Goal: Task Accomplishment & Management: Manage account settings

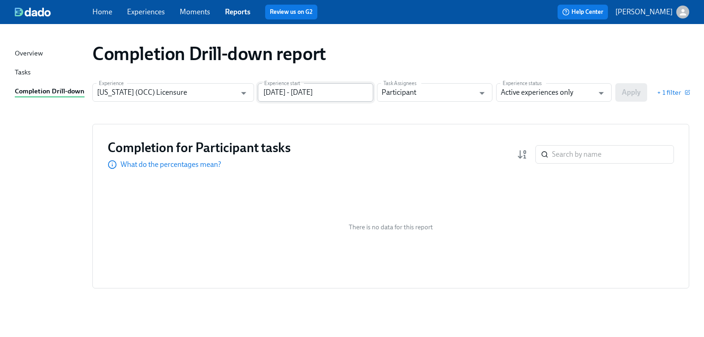
click at [368, 89] on input "[DATE] - [DATE]" at bounding box center [315, 92] width 115 height 18
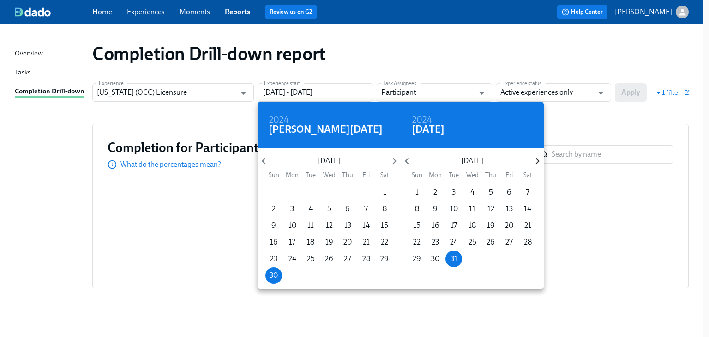
click at [537, 158] on icon "button" at bounding box center [538, 161] width 4 height 6
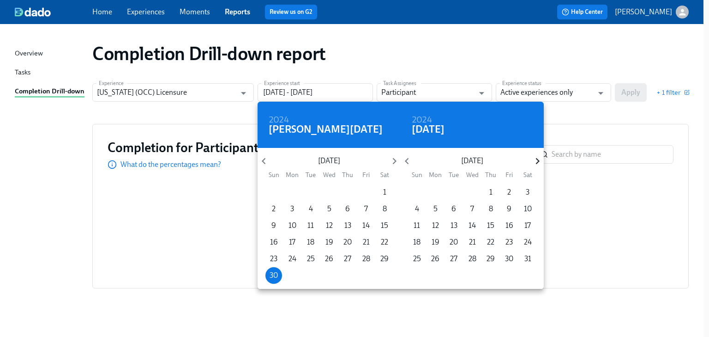
click at [537, 158] on icon "button" at bounding box center [538, 161] width 4 height 6
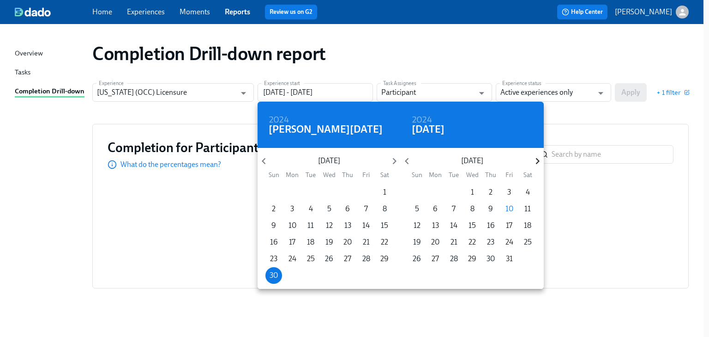
click at [537, 158] on icon "button" at bounding box center [538, 161] width 4 height 6
click at [530, 188] on span "1" at bounding box center [527, 192] width 17 height 10
click at [565, 118] on div at bounding box center [354, 168] width 709 height 337
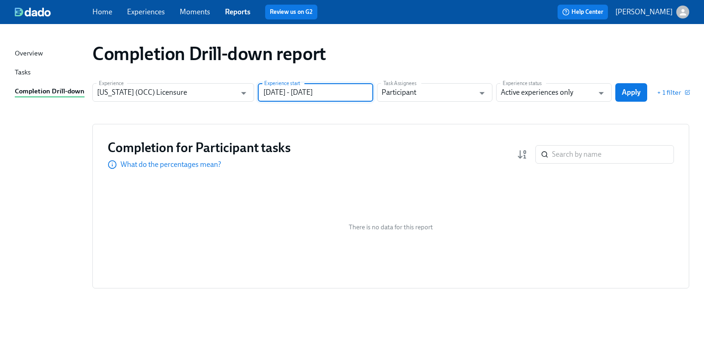
click at [293, 98] on input "[DATE] - [DATE]" at bounding box center [315, 92] width 115 height 18
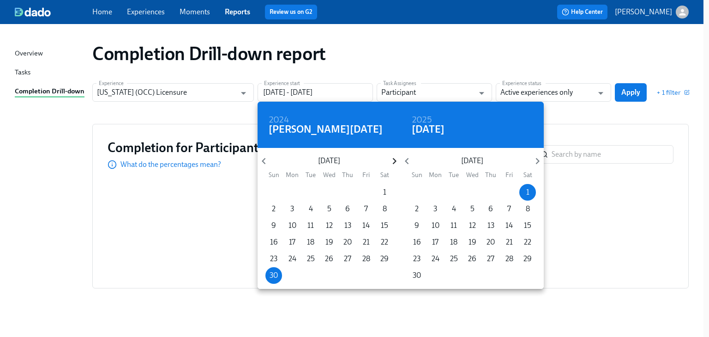
click at [392, 161] on icon "button" at bounding box center [394, 161] width 12 height 12
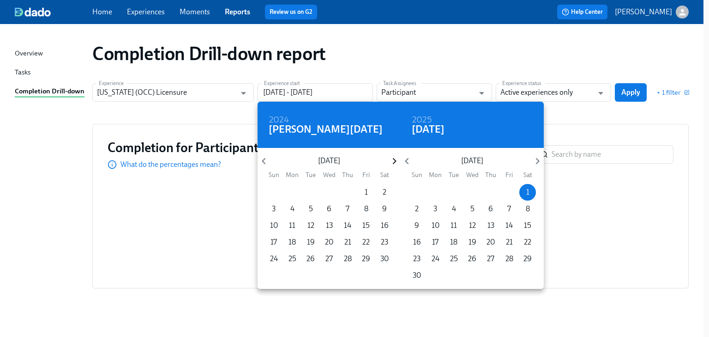
click at [392, 161] on icon "button" at bounding box center [394, 161] width 12 height 12
click at [381, 190] on span "1" at bounding box center [384, 192] width 17 height 10
type input "[DATE] - [DATE]"
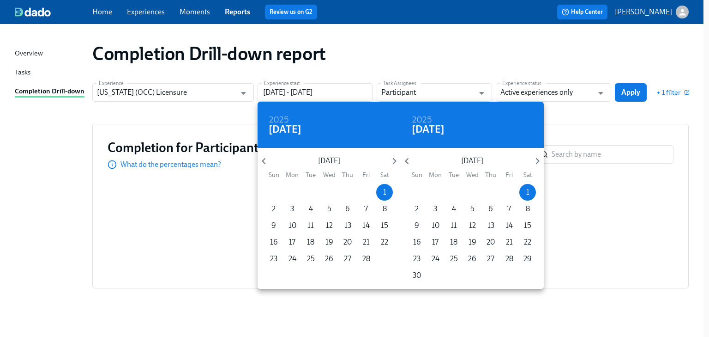
drag, startPoint x: 576, startPoint y: 106, endPoint x: 587, endPoint y: 103, distance: 11.0
click at [578, 107] on div at bounding box center [354, 168] width 709 height 337
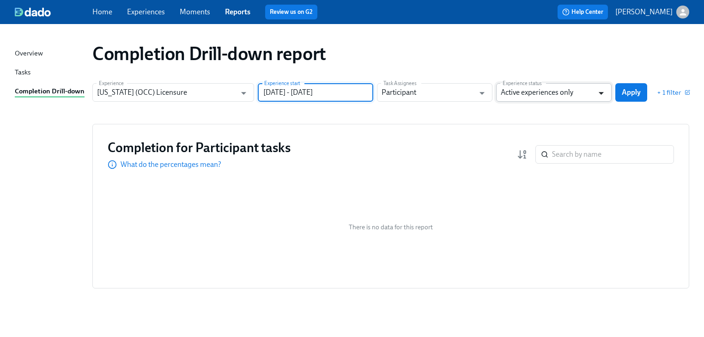
click at [602, 94] on icon "Open" at bounding box center [601, 93] width 12 height 12
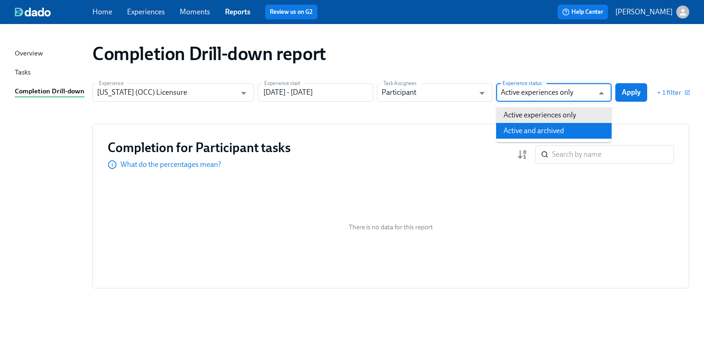
click at [577, 132] on li "Active and archived" at bounding box center [553, 131] width 115 height 16
type input "Active and archived"
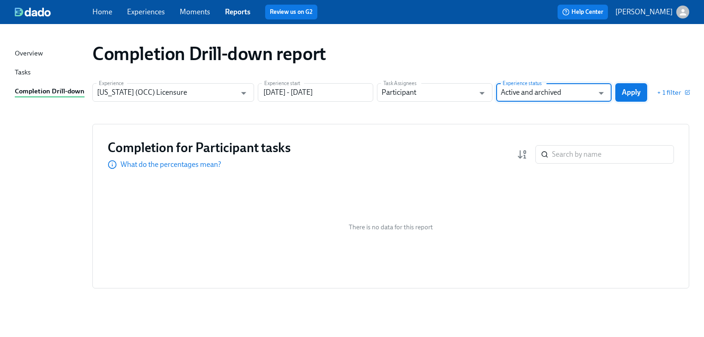
click at [632, 89] on span "Apply" at bounding box center [630, 92] width 19 height 9
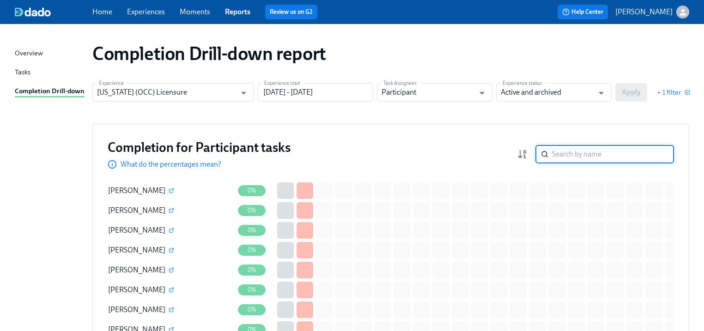
click at [578, 155] on input "search" at bounding box center [613, 154] width 122 height 18
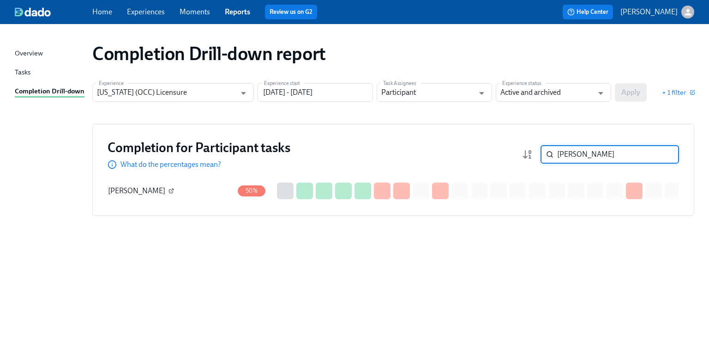
type input "[PERSON_NAME]"
click at [169, 192] on icon "button" at bounding box center [172, 191] width 6 height 6
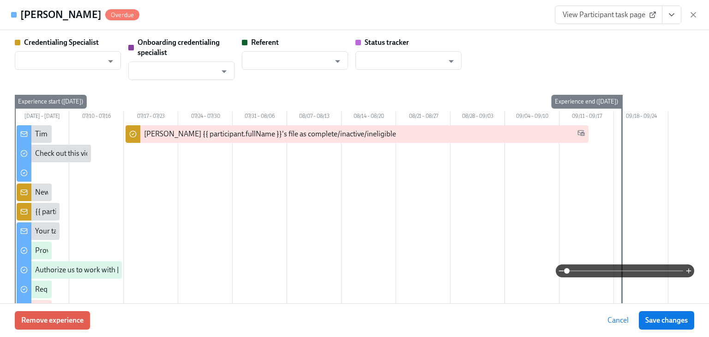
type input "[PERSON_NAME]"
type input "Dado Customer Support"
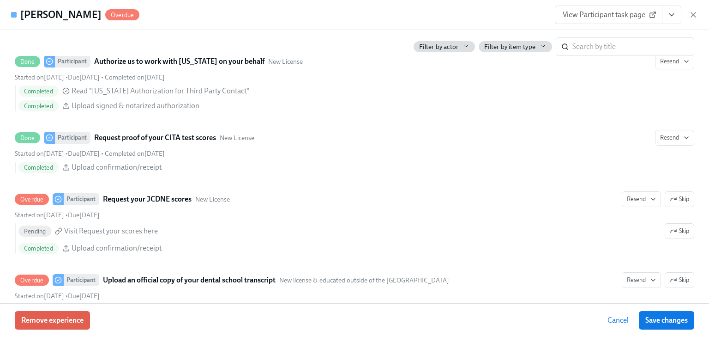
scroll to position [1514, 0]
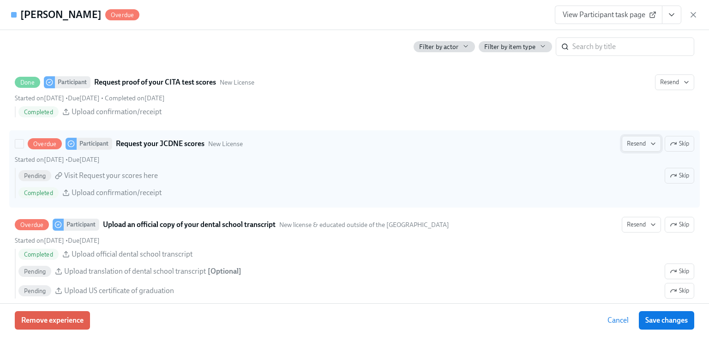
click at [632, 144] on span "Resend" at bounding box center [641, 143] width 29 height 9
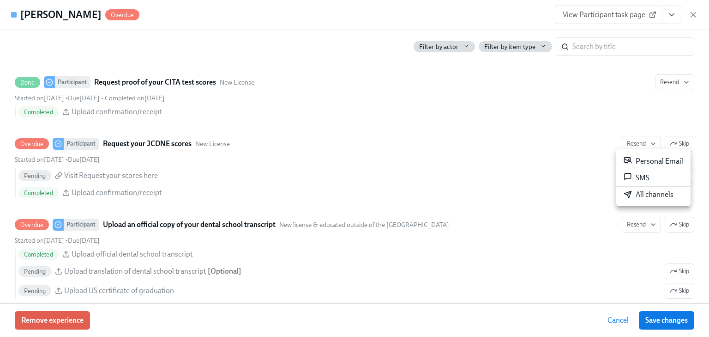
click at [637, 163] on div "Personal Email" at bounding box center [654, 161] width 60 height 11
click at [630, 225] on div at bounding box center [354, 168] width 709 height 337
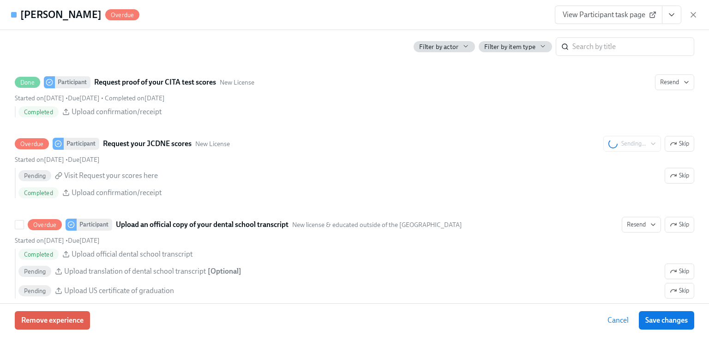
click at [630, 225] on span "Resend" at bounding box center [641, 224] width 29 height 9
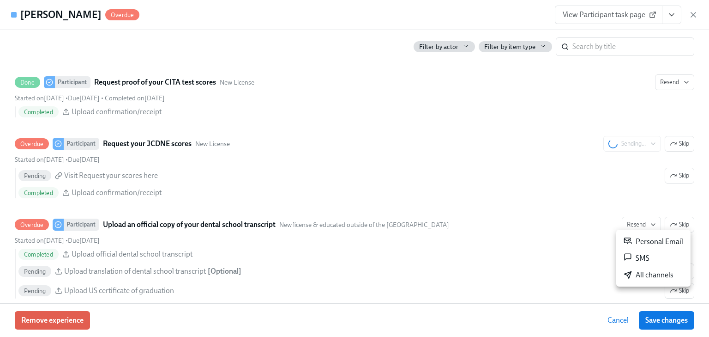
click at [643, 241] on div "Personal Email" at bounding box center [654, 241] width 60 height 11
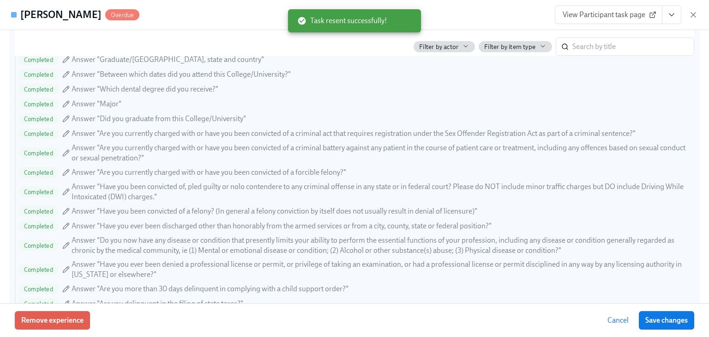
scroll to position [1182, 0]
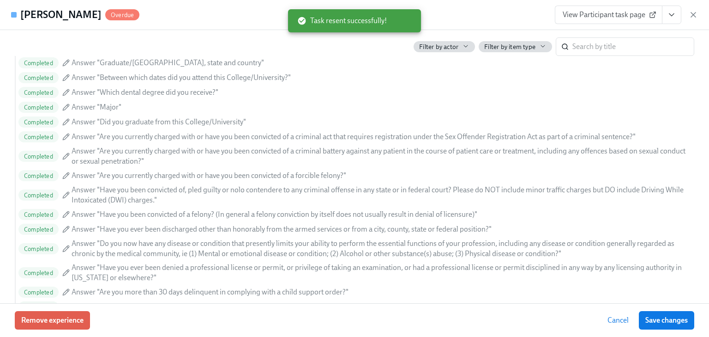
click at [694, 12] on icon "button" at bounding box center [693, 14] width 9 height 9
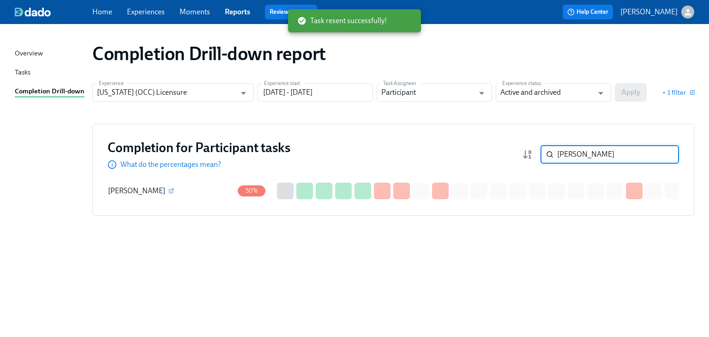
drag, startPoint x: 578, startPoint y: 157, endPoint x: 501, endPoint y: 148, distance: 77.2
click at [501, 148] on div "Completion for Participant tasks What do the percentages mean? [PERSON_NAME] ​" at bounding box center [394, 154] width 572 height 30
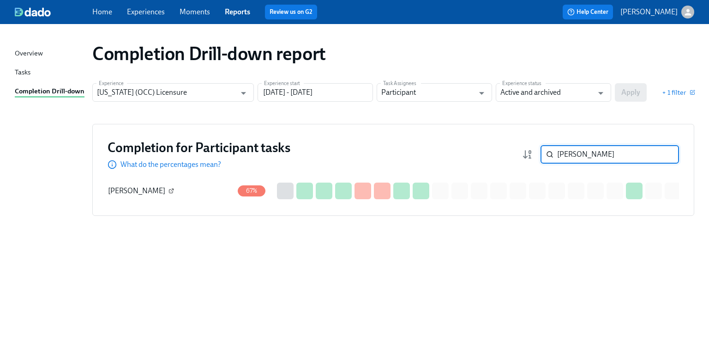
type input "[PERSON_NAME]"
click at [169, 189] on icon "button" at bounding box center [172, 191] width 6 height 6
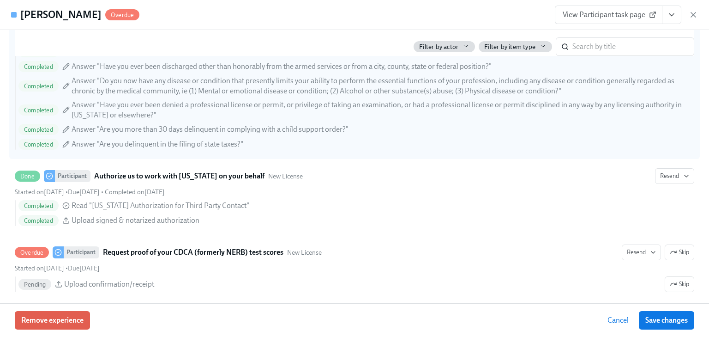
scroll to position [1330, 0]
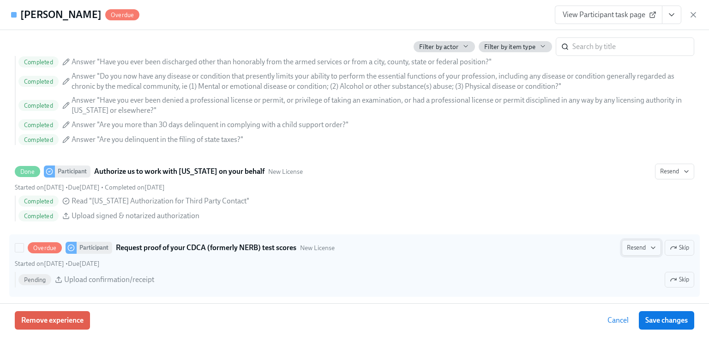
click at [641, 243] on span "Resend" at bounding box center [641, 247] width 29 height 9
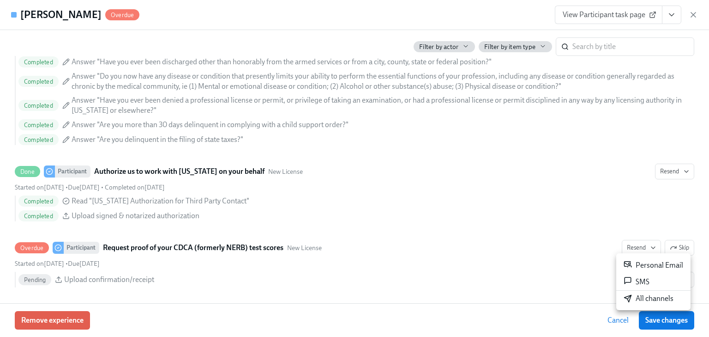
click at [635, 259] on div "Personal Email" at bounding box center [654, 264] width 60 height 11
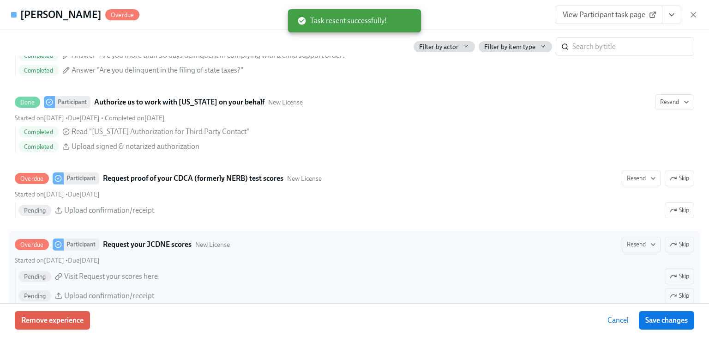
scroll to position [1514, 0]
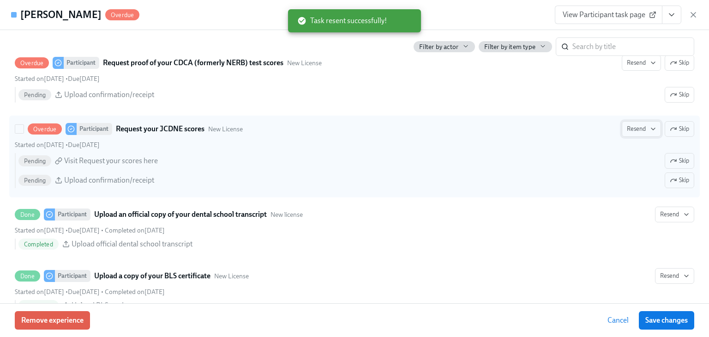
click at [630, 131] on span "Resend" at bounding box center [641, 128] width 29 height 9
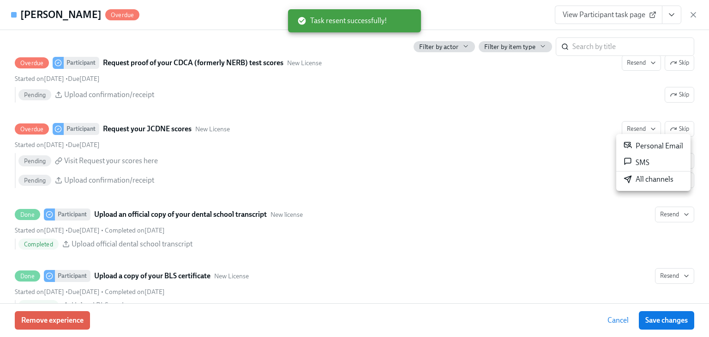
click at [635, 143] on div "Personal Email" at bounding box center [654, 145] width 60 height 11
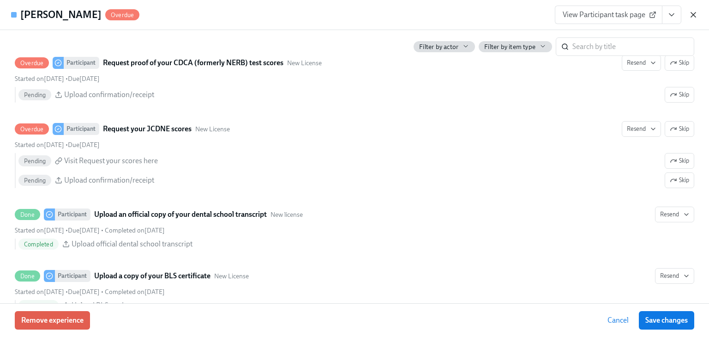
click at [693, 13] on icon "button" at bounding box center [693, 14] width 9 height 9
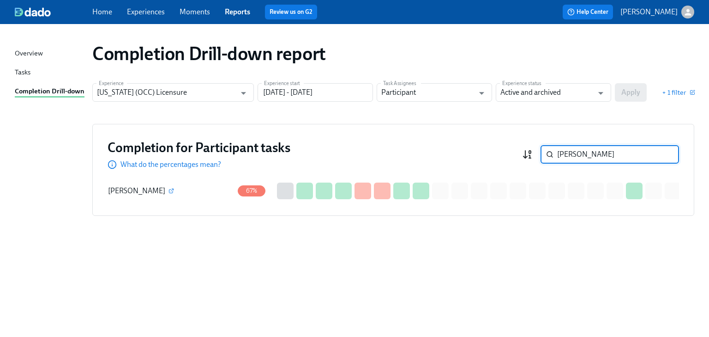
drag, startPoint x: 577, startPoint y: 151, endPoint x: 532, endPoint y: 158, distance: 45.2
click at [532, 158] on div "[PERSON_NAME] ​" at bounding box center [600, 154] width 157 height 18
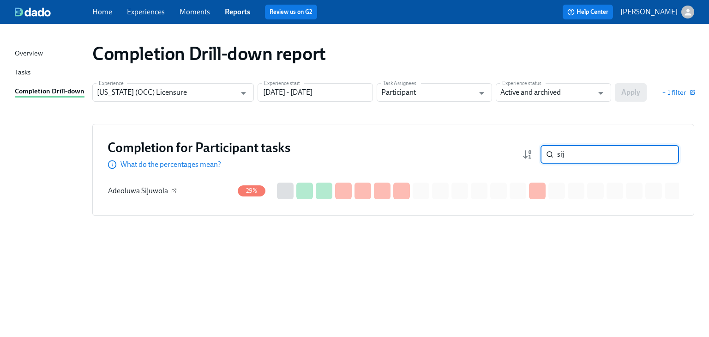
type input "sij"
click at [174, 189] on icon "button" at bounding box center [174, 191] width 6 height 6
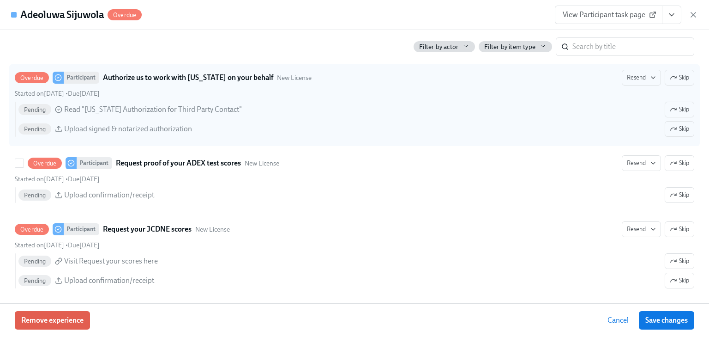
scroll to position [1440, 0]
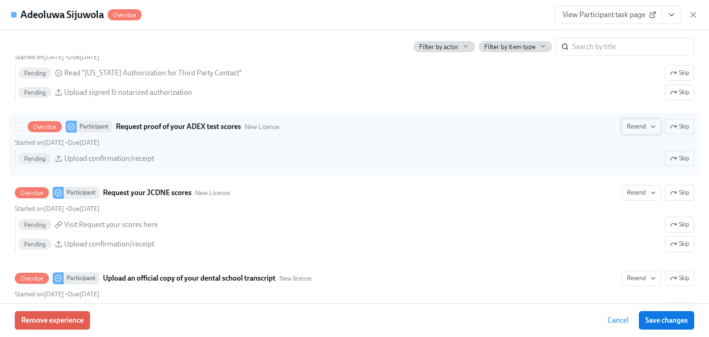
click at [635, 123] on span "Resend" at bounding box center [641, 126] width 29 height 9
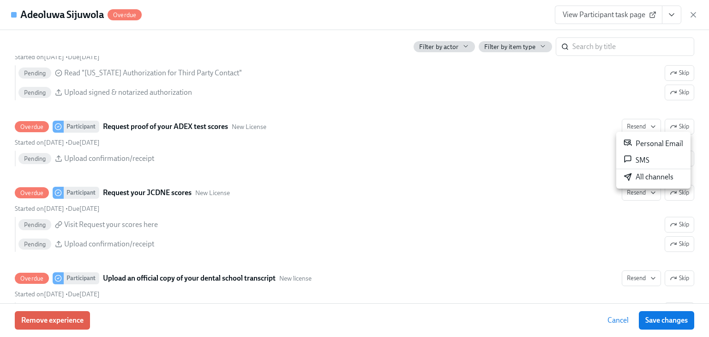
click at [638, 146] on div "Personal Email" at bounding box center [654, 143] width 60 height 11
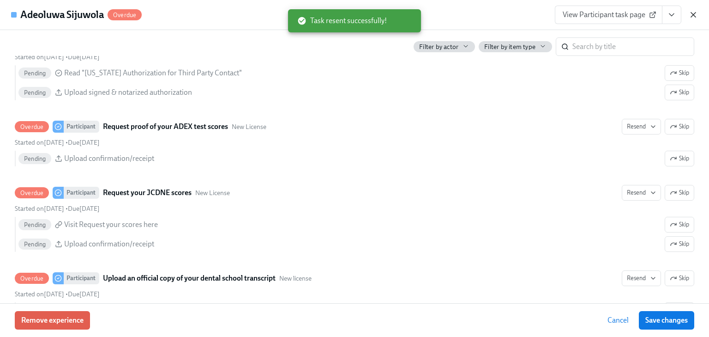
click at [691, 13] on icon "button" at bounding box center [693, 14] width 9 height 9
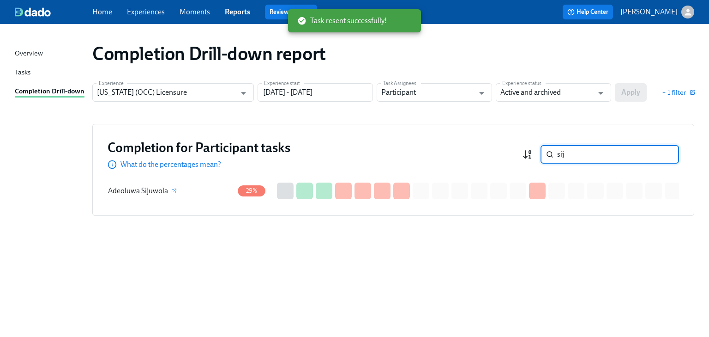
drag, startPoint x: 565, startPoint y: 154, endPoint x: 532, endPoint y: 159, distance: 32.6
click at [532, 159] on div "sij ​" at bounding box center [600, 154] width 157 height 18
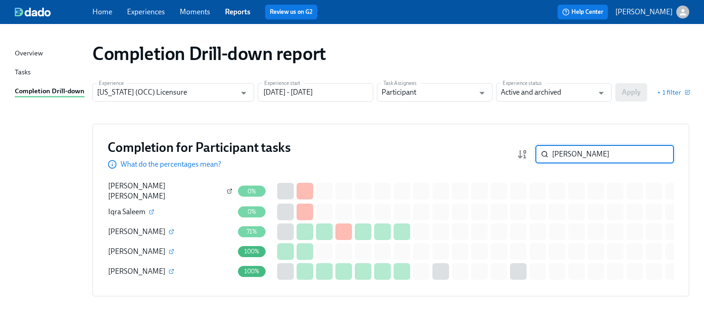
type input "[PERSON_NAME]"
click at [230, 190] on icon "button" at bounding box center [230, 189] width 1 height 1
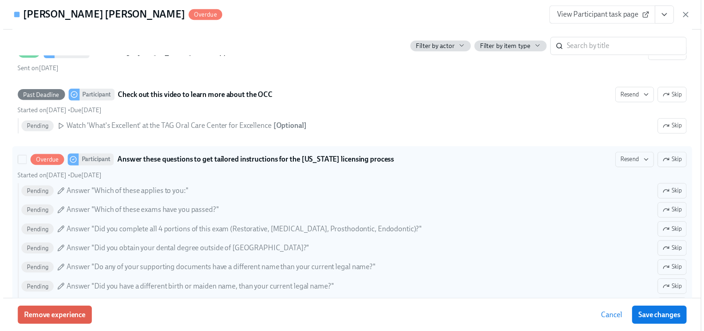
scroll to position [294, 0]
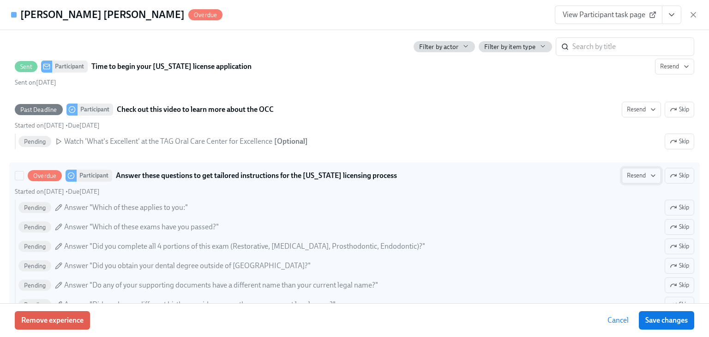
click at [631, 174] on span "Resend" at bounding box center [641, 175] width 29 height 9
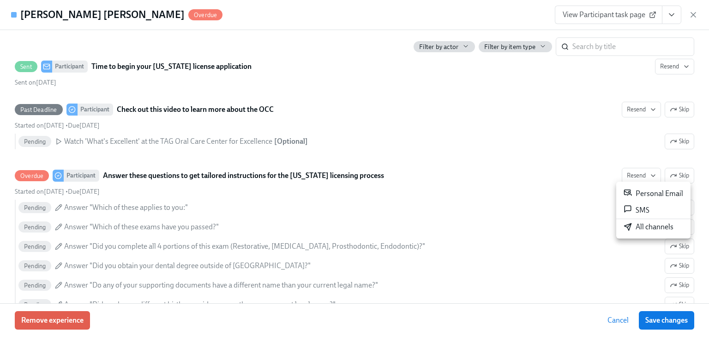
click at [634, 191] on div "Personal Email" at bounding box center [654, 193] width 60 height 11
click at [694, 9] on div "View Participant task page" at bounding box center [626, 15] width 143 height 18
click at [693, 10] on div "View Participant task page" at bounding box center [626, 15] width 143 height 18
click at [705, 11] on div "[PERSON_NAME] [PERSON_NAME] Overdue View Participant task page" at bounding box center [354, 15] width 709 height 30
click at [696, 14] on icon "button" at bounding box center [693, 14] width 9 height 9
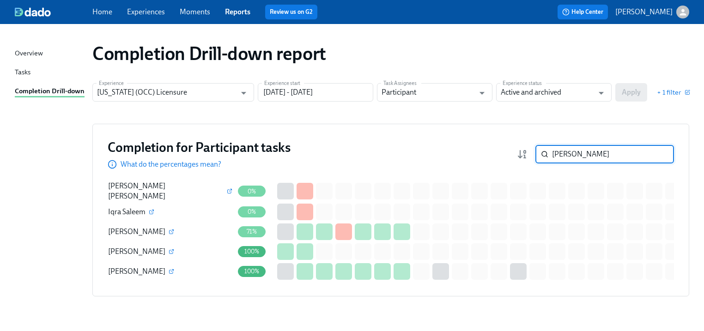
drag, startPoint x: 571, startPoint y: 149, endPoint x: 509, endPoint y: 155, distance: 62.6
click at [509, 155] on div "Completion for Participant tasks What do the percentages mean? [PERSON_NAME] ​" at bounding box center [391, 154] width 566 height 30
click at [626, 120] on div "Completion Drill-down report Experience [US_STATE] (OCC) Licensure Experience E…" at bounding box center [352, 180] width 674 height 291
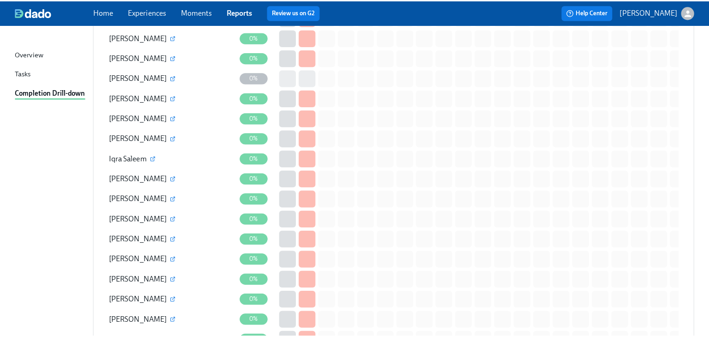
scroll to position [886, 0]
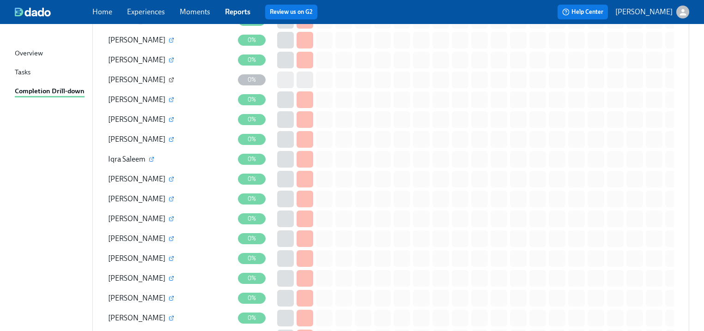
click at [174, 78] on icon "button" at bounding box center [172, 80] width 6 height 6
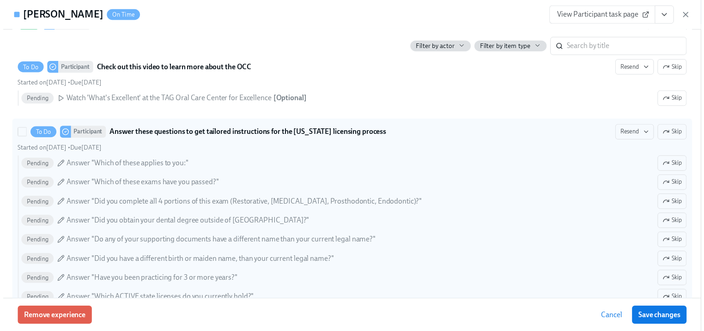
scroll to position [332, 0]
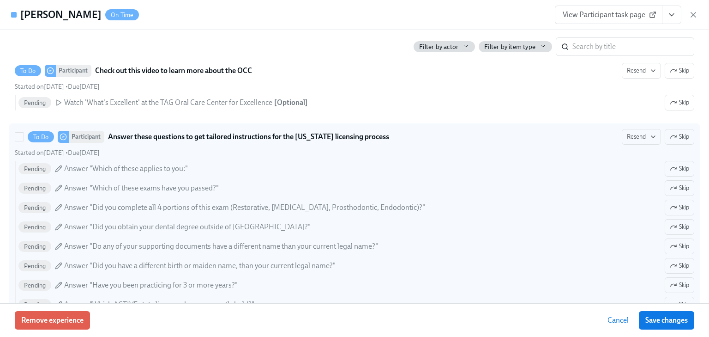
click at [623, 127] on label "To Do Participant Answer these questions to get tailored instructions for the […" at bounding box center [354, 261] width 691 height 276
click at [24, 132] on input "To Do Participant Answer these questions to get tailored instructions for the […" at bounding box center [19, 136] width 8 height 8
checkbox input "true"
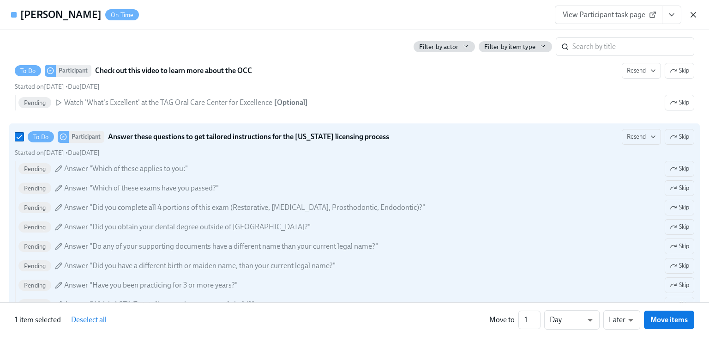
click at [694, 13] on icon "button" at bounding box center [693, 14] width 9 height 9
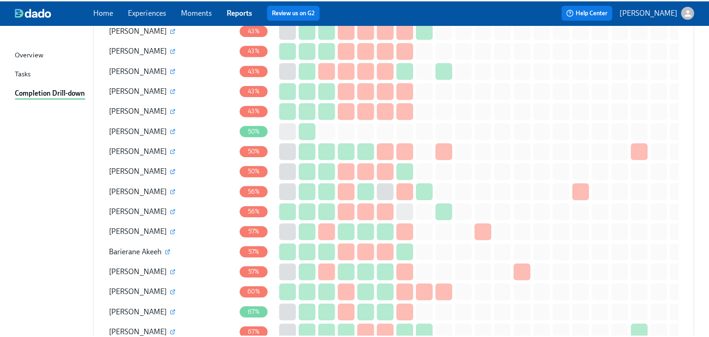
scroll to position [1736, 0]
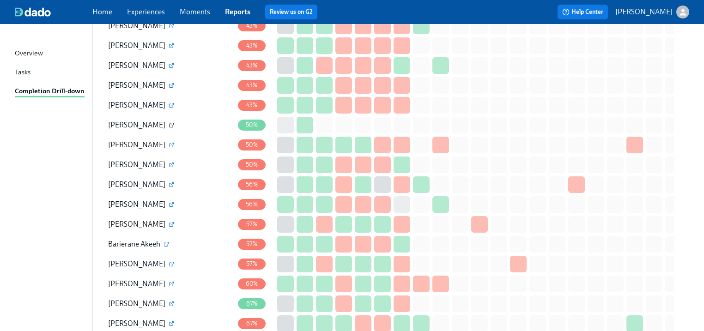
click at [174, 122] on icon "button" at bounding box center [172, 125] width 6 height 6
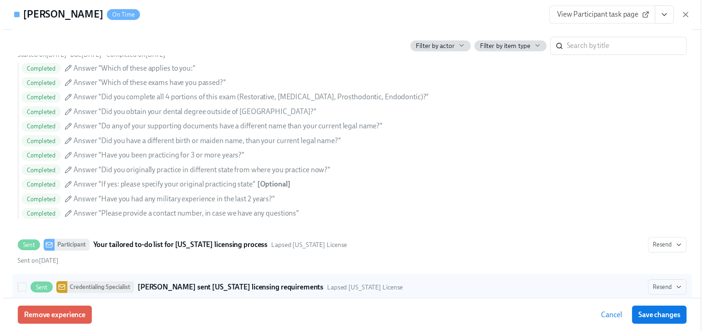
scroll to position [436, 0]
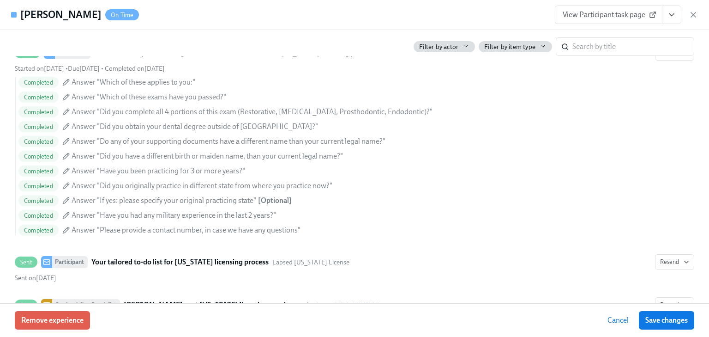
click at [564, 12] on span "View Participant task page" at bounding box center [609, 14] width 92 height 9
click at [695, 16] on icon "button" at bounding box center [693, 14] width 9 height 9
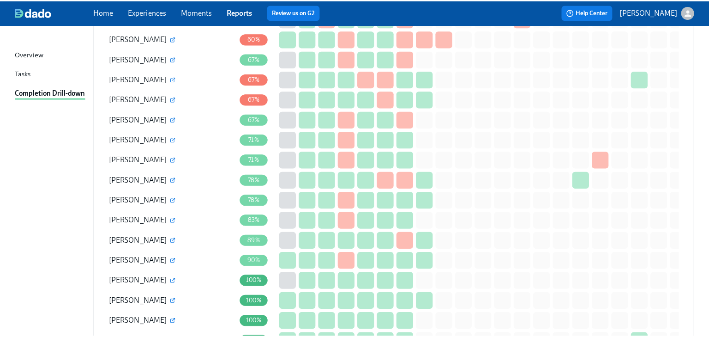
scroll to position [1994, 0]
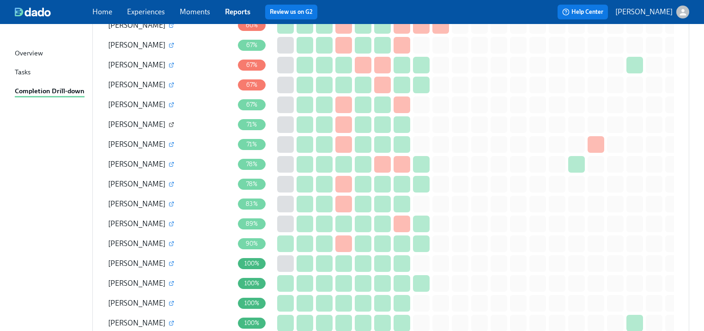
click at [169, 122] on icon "button" at bounding box center [172, 125] width 6 height 6
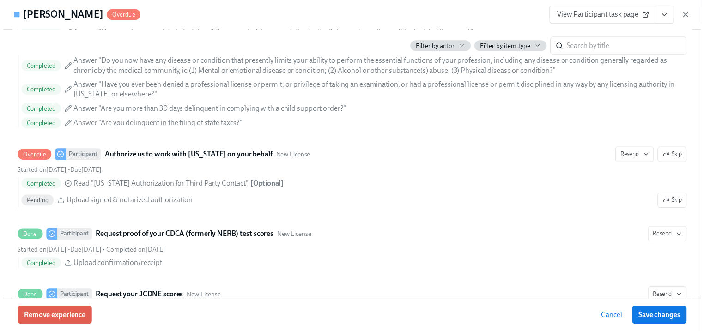
scroll to position [1330, 0]
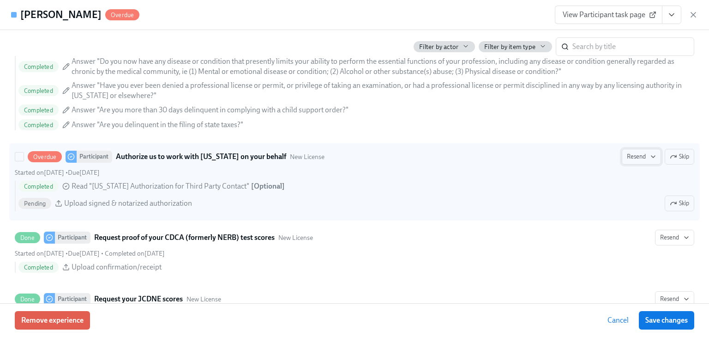
click at [633, 152] on span "Resend" at bounding box center [641, 156] width 29 height 9
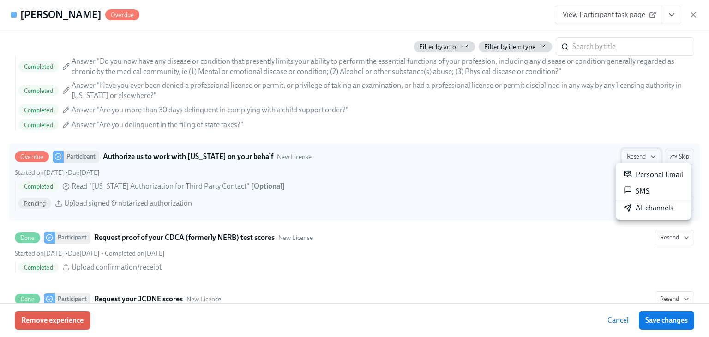
click at [638, 157] on div at bounding box center [354, 168] width 709 height 337
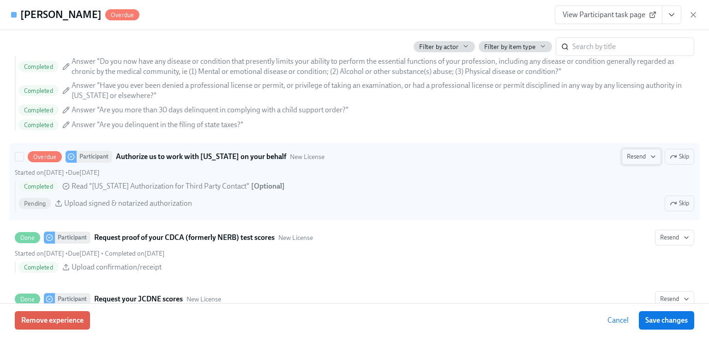
click at [630, 155] on span "Resend" at bounding box center [641, 156] width 29 height 9
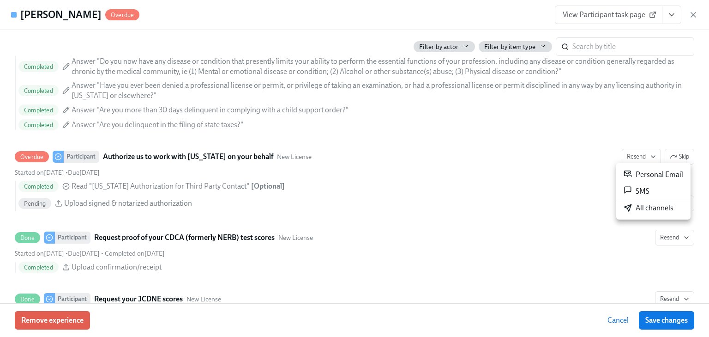
click at [639, 171] on div "Personal Email" at bounding box center [654, 174] width 60 height 11
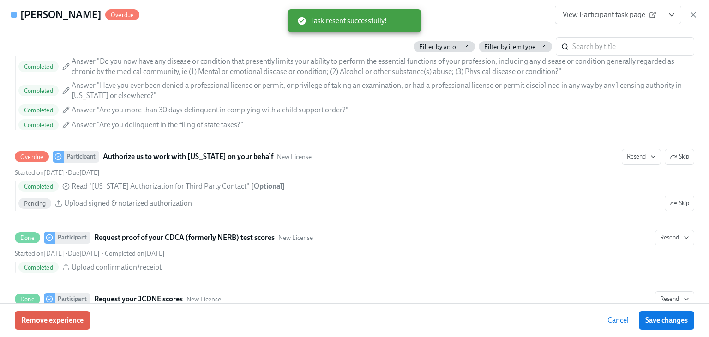
click at [694, 17] on icon "button" at bounding box center [693, 14] width 9 height 9
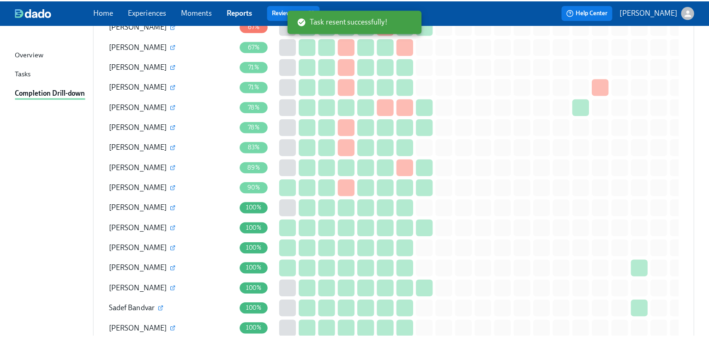
scroll to position [2068, 0]
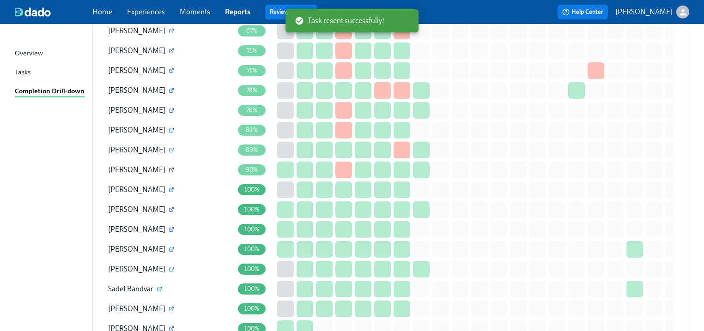
click at [169, 169] on icon "button" at bounding box center [171, 171] width 4 height 4
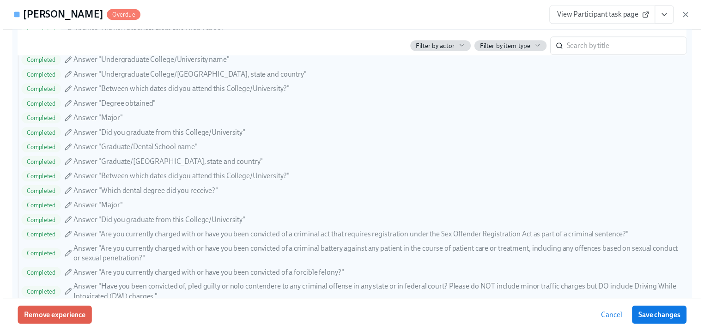
scroll to position [1440, 0]
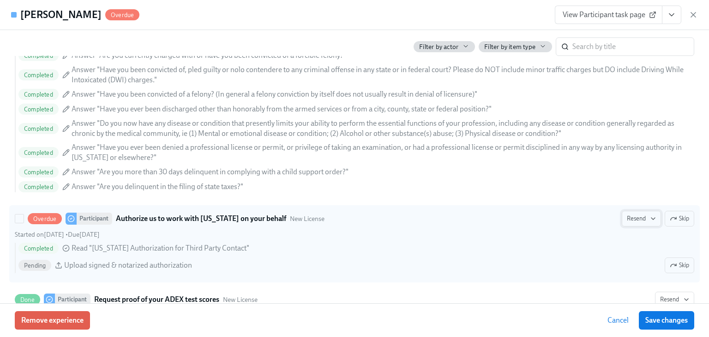
click at [639, 217] on span "Resend" at bounding box center [641, 218] width 29 height 9
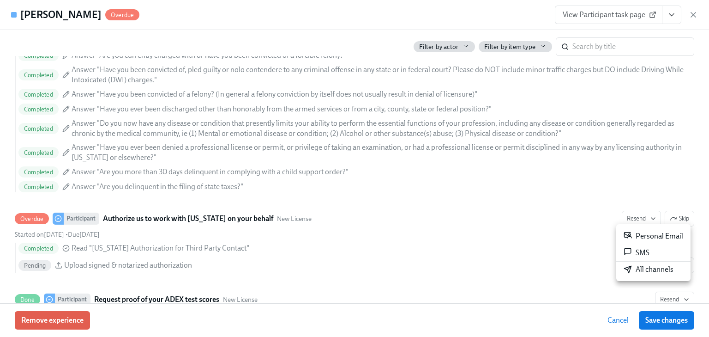
click at [644, 234] on div "Personal Email" at bounding box center [654, 235] width 60 height 11
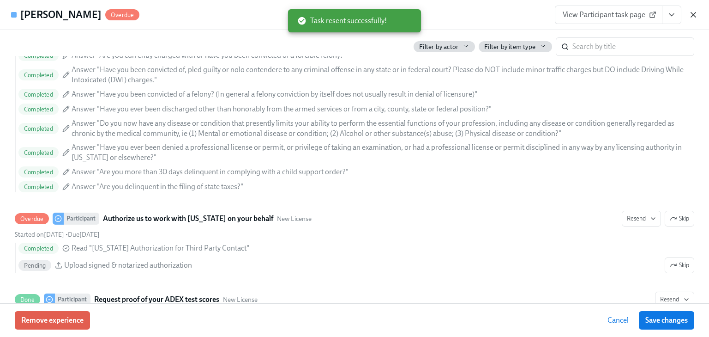
click at [690, 14] on icon "button" at bounding box center [693, 14] width 9 height 9
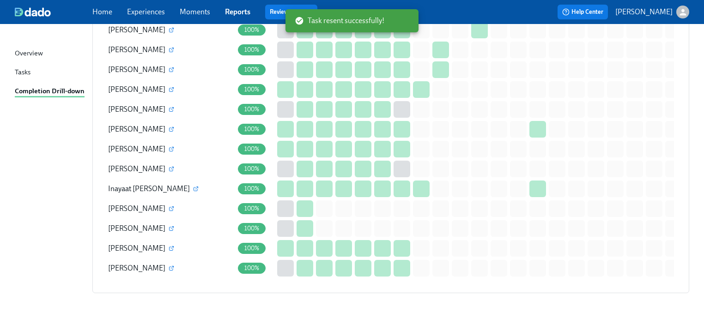
scroll to position [3693, 0]
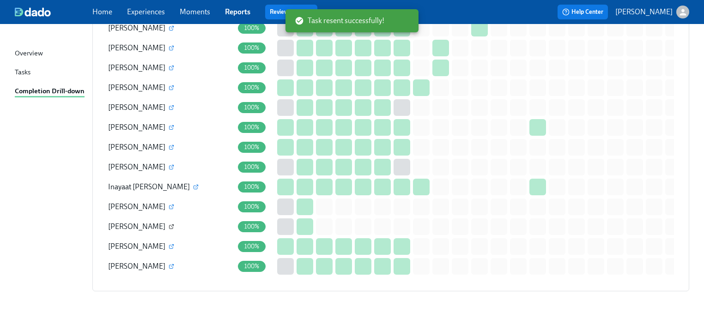
click at [171, 224] on icon "button" at bounding box center [172, 225] width 3 height 3
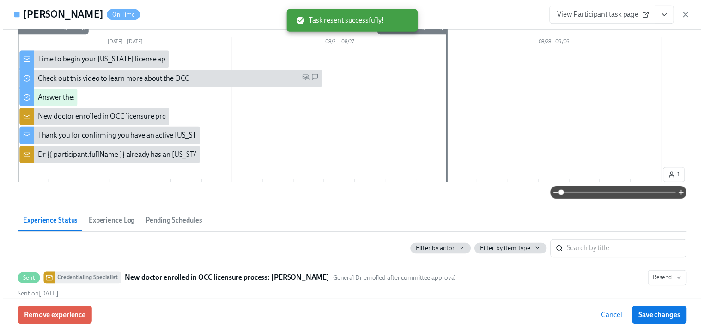
scroll to position [74, 0]
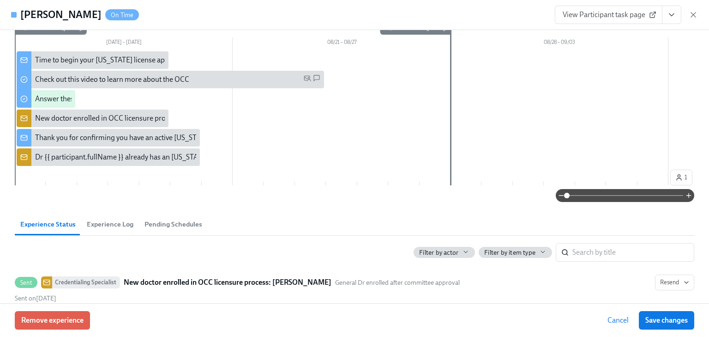
click at [616, 10] on link "View Participant task page" at bounding box center [609, 15] width 108 height 18
click at [697, 12] on icon "button" at bounding box center [693, 14] width 9 height 9
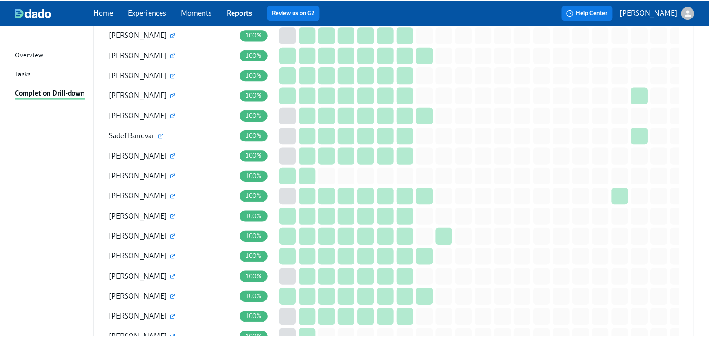
scroll to position [2247, 0]
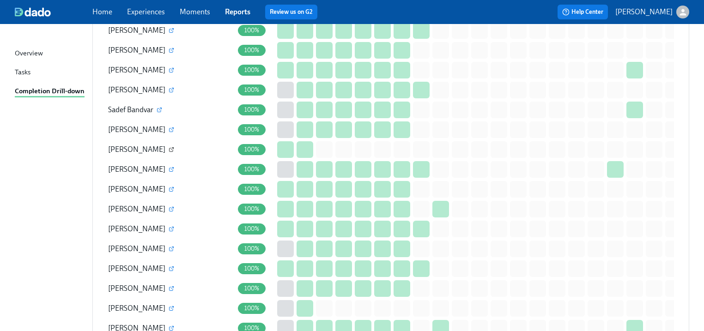
click at [169, 147] on icon "button" at bounding box center [172, 150] width 6 height 6
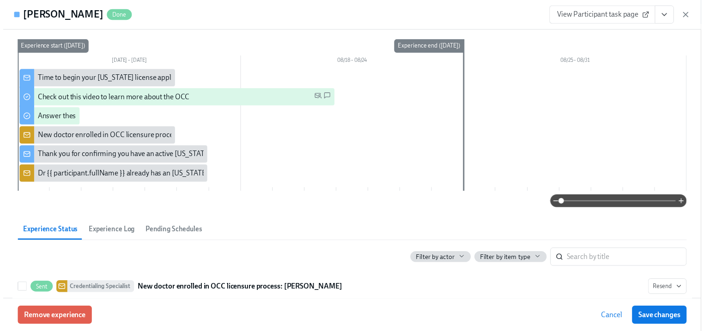
scroll to position [37, 0]
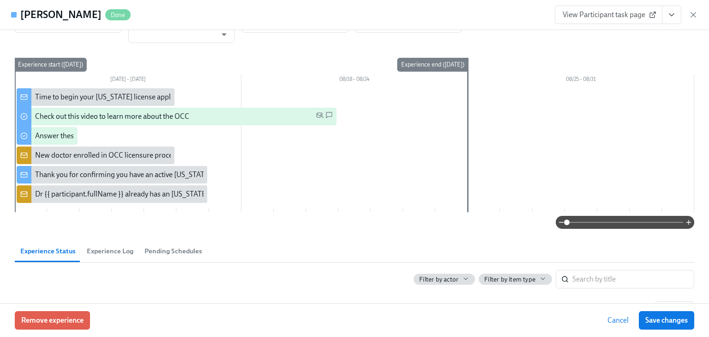
click at [574, 18] on span "View Participant task page" at bounding box center [609, 14] width 92 height 9
click at [670, 17] on icon "View task page" at bounding box center [671, 14] width 9 height 9
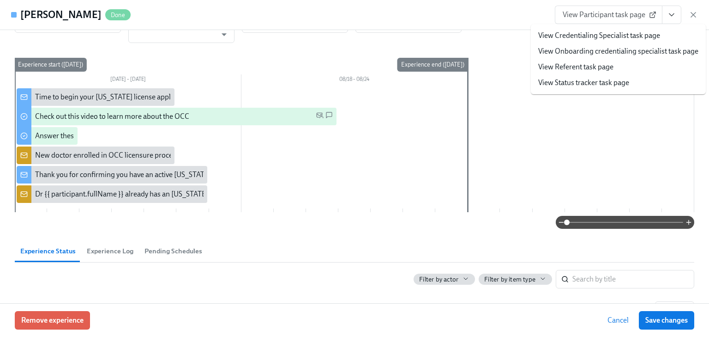
click at [604, 33] on link "View Credentialing Specialist task page" at bounding box center [599, 35] width 122 height 10
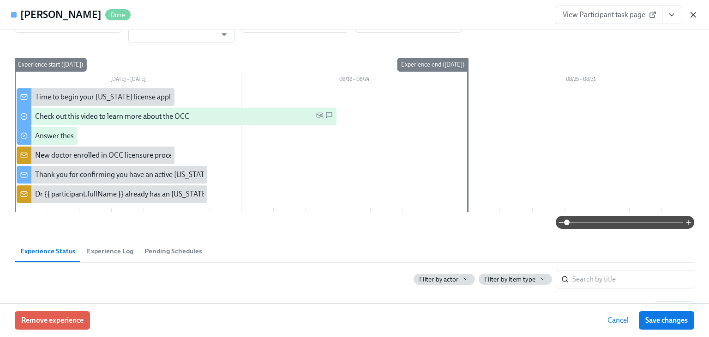
click at [691, 14] on icon "button" at bounding box center [693, 14] width 9 height 9
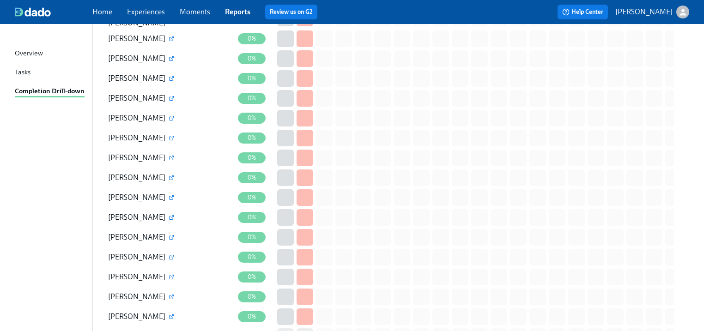
scroll to position [622, 0]
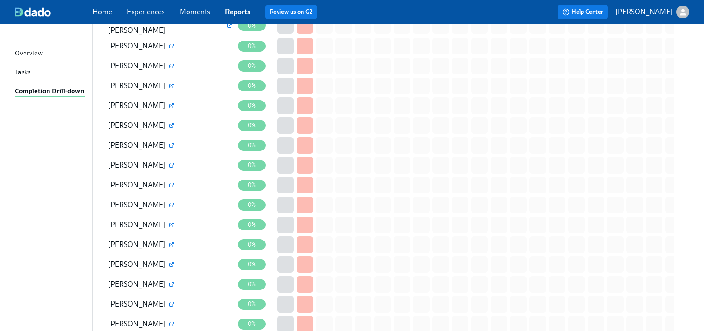
drag, startPoint x: 180, startPoint y: 127, endPoint x: 20, endPoint y: 177, distance: 166.9
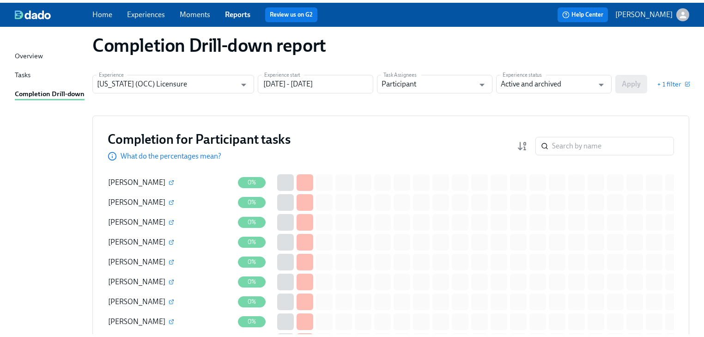
scroll to position [0, 0]
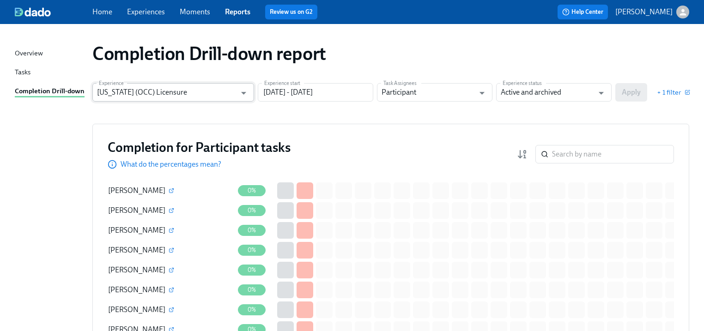
click at [197, 96] on input "[US_STATE] (OCC) Licensure" at bounding box center [166, 92] width 139 height 18
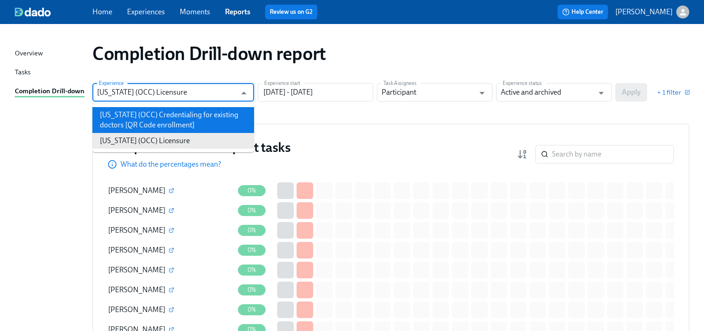
click at [186, 117] on li "[US_STATE] (OCC) Credentialing for existing doctors [QR Code enrollment]" at bounding box center [173, 120] width 162 height 26
type input "[US_STATE] (OCC) Credentialing for existing doctors [QR Code enrollment]"
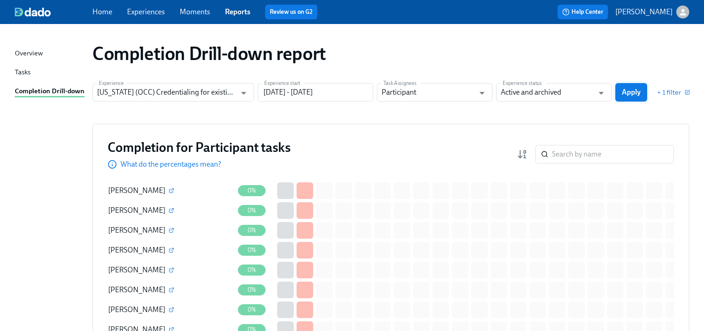
click at [627, 96] on span "Apply" at bounding box center [630, 92] width 19 height 9
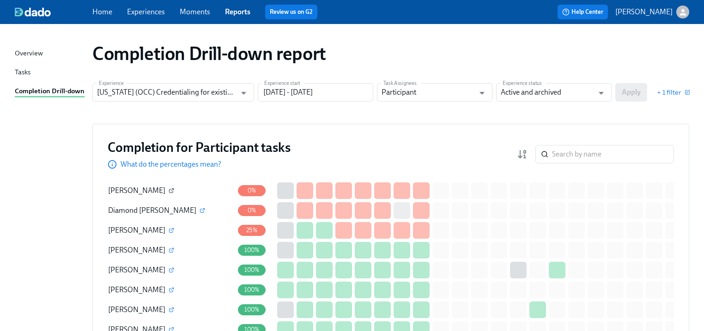
click at [169, 191] on icon "button" at bounding box center [172, 191] width 6 height 6
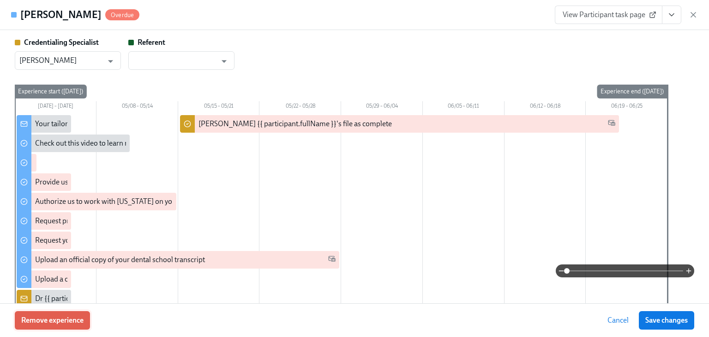
click at [57, 318] on span "Remove experience" at bounding box center [52, 319] width 62 height 9
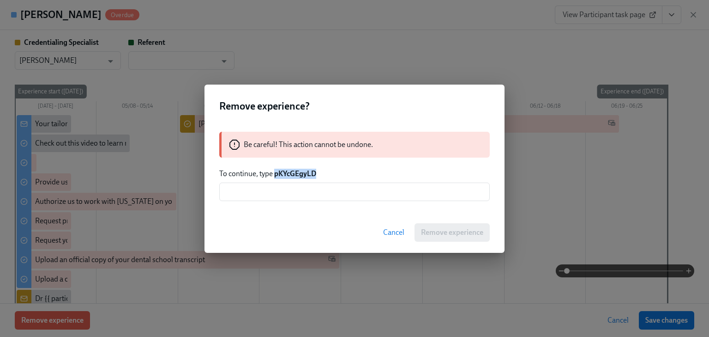
drag, startPoint x: 275, startPoint y: 174, endPoint x: 325, endPoint y: 171, distance: 49.5
click at [325, 171] on p "To continue, type pKYcGEgyLD" at bounding box center [354, 174] width 271 height 10
copy strong "pKYcGEgyLD"
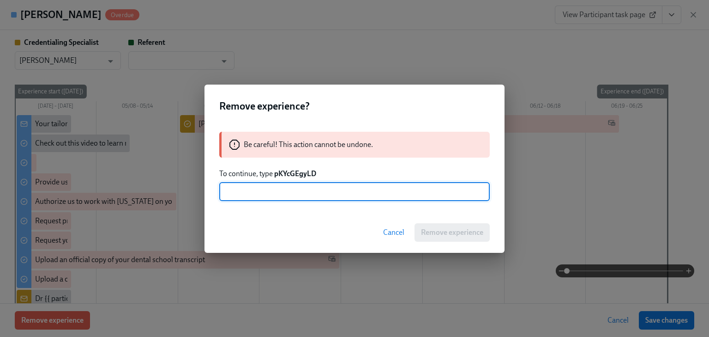
paste input "pKYcGEgyLD"
type input "pKYcGEgyLD"
click at [441, 231] on span "Remove experience" at bounding box center [452, 232] width 62 height 9
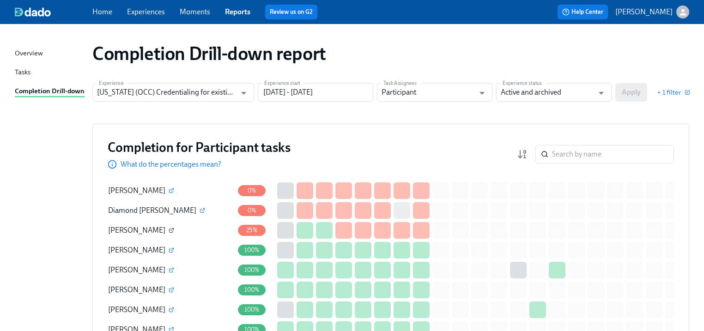
click at [167, 228] on button "button" at bounding box center [171, 230] width 8 height 8
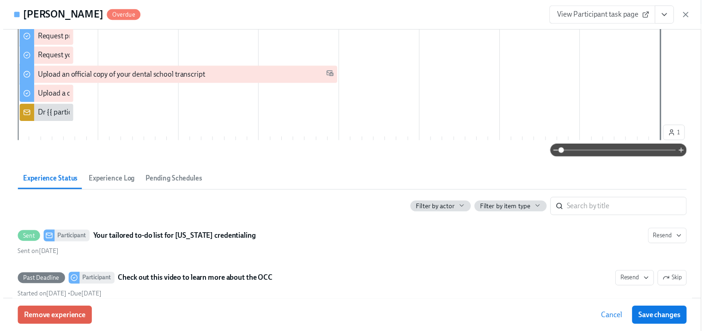
scroll to position [185, 0]
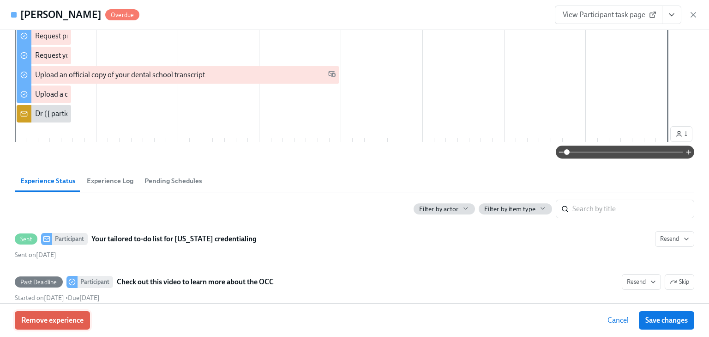
click at [77, 319] on span "Remove experience" at bounding box center [52, 319] width 62 height 9
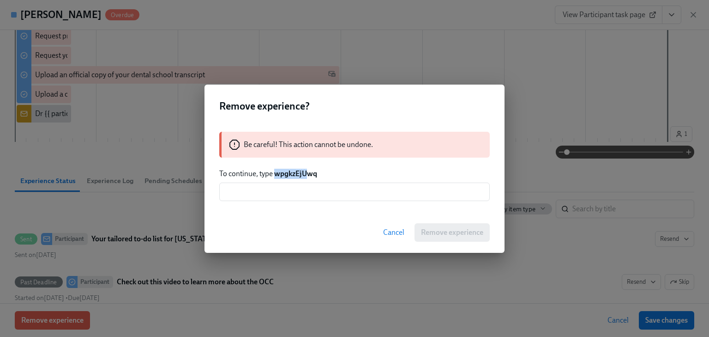
drag, startPoint x: 275, startPoint y: 172, endPoint x: 308, endPoint y: 173, distance: 33.7
click at [308, 173] on strong "wpgkzEjUwq" at bounding box center [295, 173] width 43 height 9
click at [320, 172] on p "To continue, type wpgkzEjUwq" at bounding box center [354, 174] width 271 height 10
drag, startPoint x: 318, startPoint y: 174, endPoint x: 275, endPoint y: 176, distance: 43.0
click at [275, 176] on p "To continue, type wpgkzEjUwq" at bounding box center [354, 174] width 271 height 10
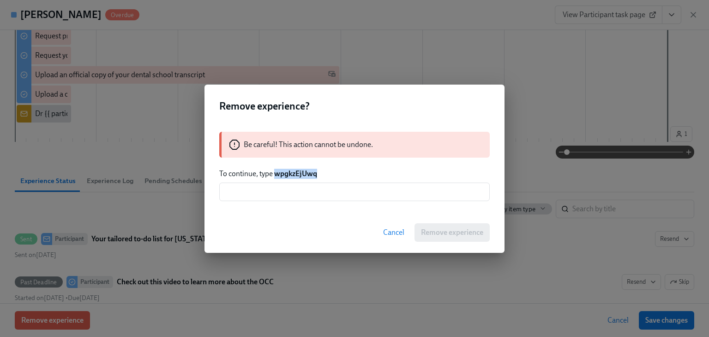
copy strong "wpgkzEjUwq"
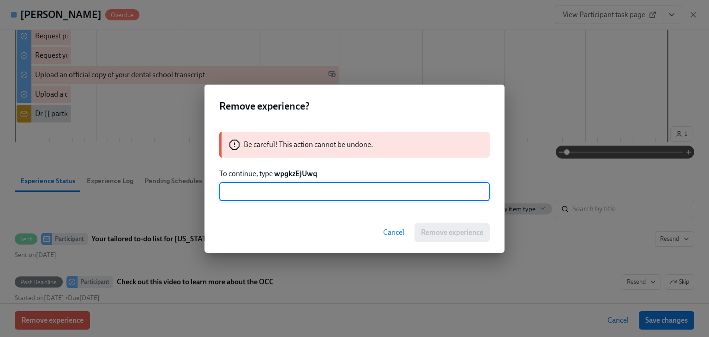
paste input "wpgkzEjUwq"
type input "wpgkzEjUwq"
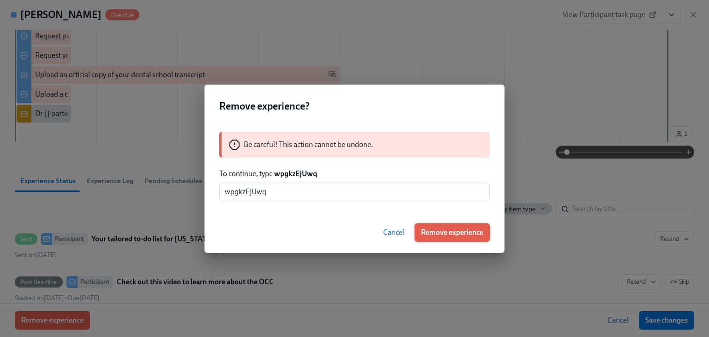
click at [449, 233] on span "Remove experience" at bounding box center [452, 232] width 62 height 9
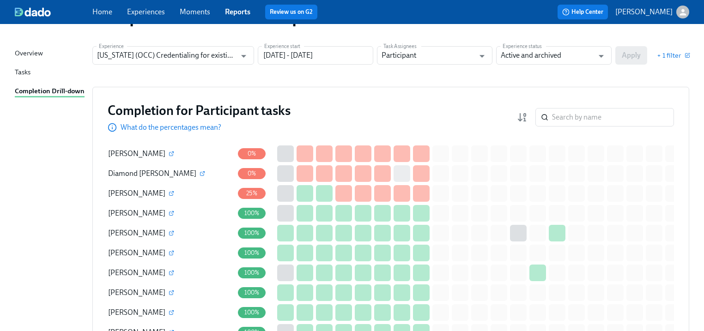
scroll to position [0, 0]
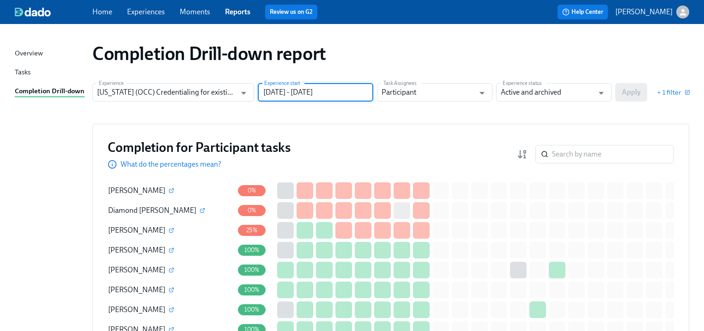
click at [348, 94] on input "[DATE] - [DATE]" at bounding box center [315, 92] width 115 height 18
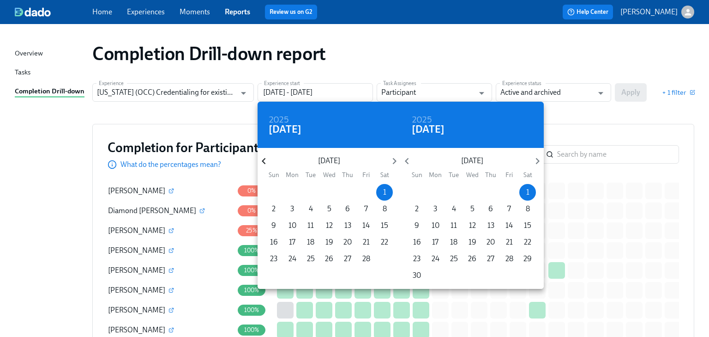
click at [269, 166] on icon "button" at bounding box center [264, 161] width 12 height 12
click at [312, 193] on p "1" at bounding box center [310, 192] width 3 height 10
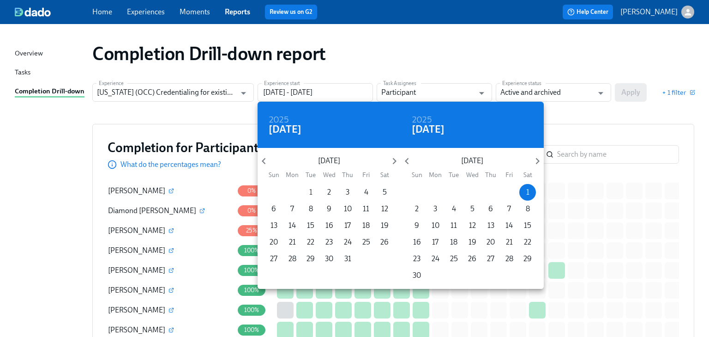
type input "[DATE] - [DATE]"
click at [636, 118] on div at bounding box center [354, 168] width 709 height 337
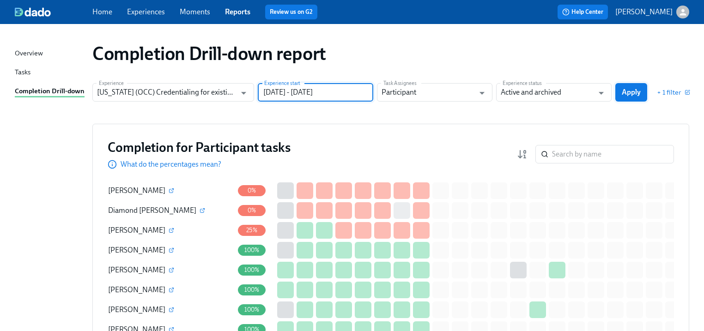
click at [635, 92] on span "Apply" at bounding box center [630, 92] width 19 height 9
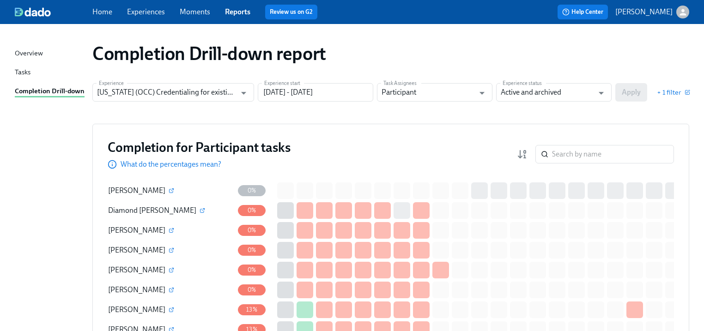
click at [179, 189] on div "[PERSON_NAME]" at bounding box center [171, 190] width 126 height 18
click at [170, 190] on icon "button" at bounding box center [172, 191] width 6 height 6
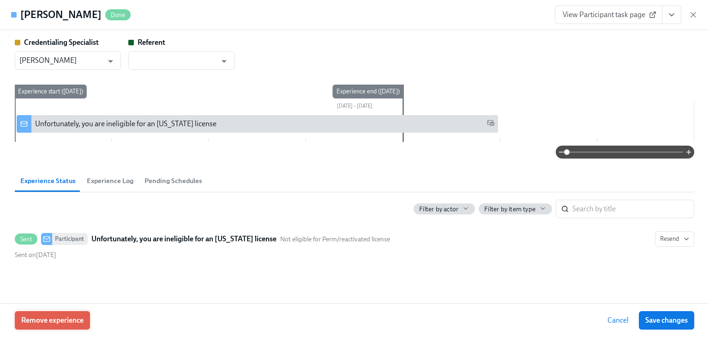
click at [85, 322] on button "Remove experience" at bounding box center [52, 320] width 75 height 18
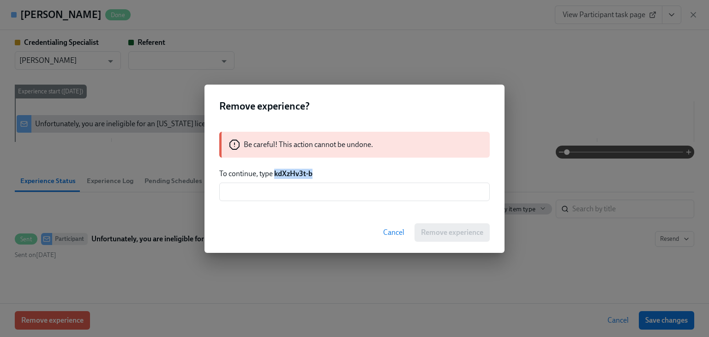
drag, startPoint x: 274, startPoint y: 172, endPoint x: 320, endPoint y: 172, distance: 45.7
click at [320, 172] on p "To continue, type kdXzHv3t-b" at bounding box center [354, 174] width 271 height 10
copy strong "kdXzHv3t-b"
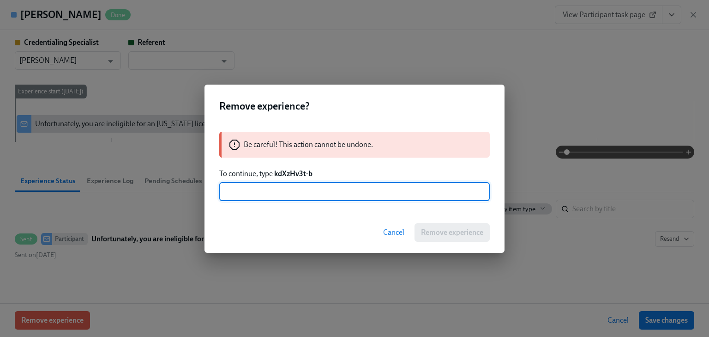
paste input "kdXzHv3t-b"
type input "kdXzHv3t-b"
click at [448, 236] on span "Remove experience" at bounding box center [452, 232] width 62 height 9
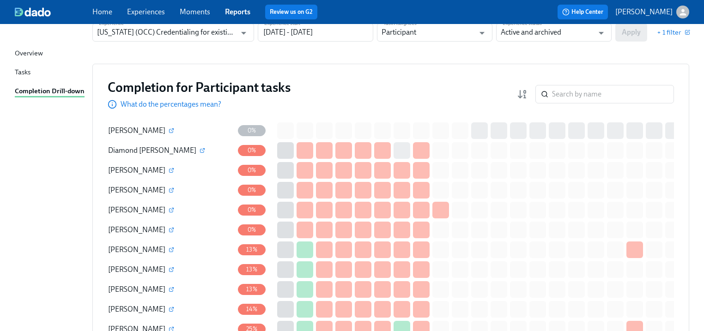
scroll to position [74, 0]
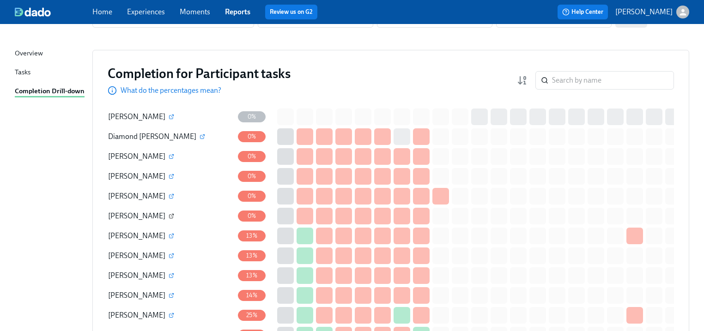
click at [169, 217] on icon "button" at bounding box center [172, 216] width 6 height 6
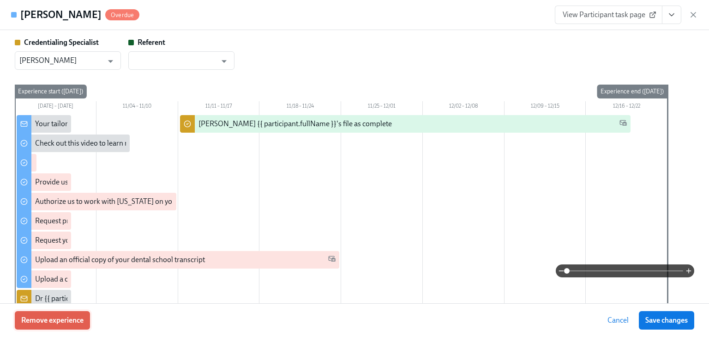
click at [65, 316] on span "Remove experience" at bounding box center [52, 319] width 62 height 9
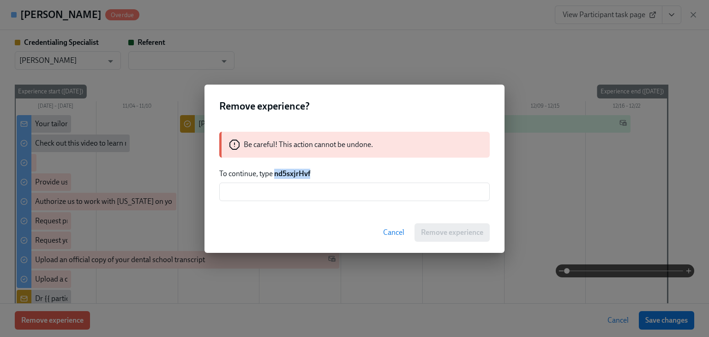
drag, startPoint x: 275, startPoint y: 172, endPoint x: 315, endPoint y: 172, distance: 40.2
click at [315, 172] on p "To continue, type nd5sxjrHvf" at bounding box center [354, 174] width 271 height 10
copy strong "nd5sxjrHvf"
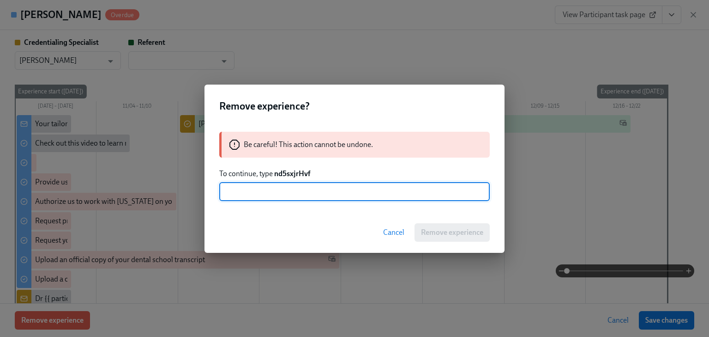
paste input "nd5sxjrHvf"
type input "nd5sxjrHvf"
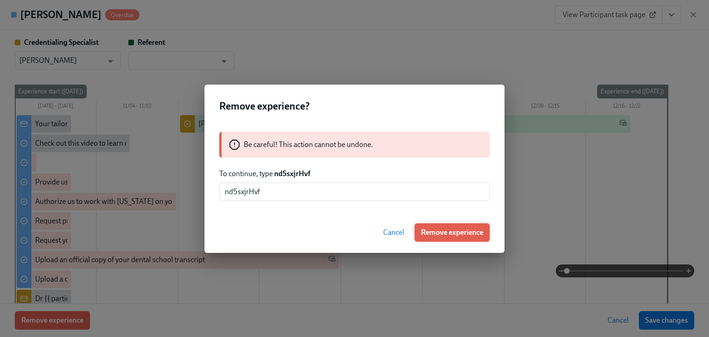
click at [442, 232] on span "Remove experience" at bounding box center [452, 232] width 62 height 9
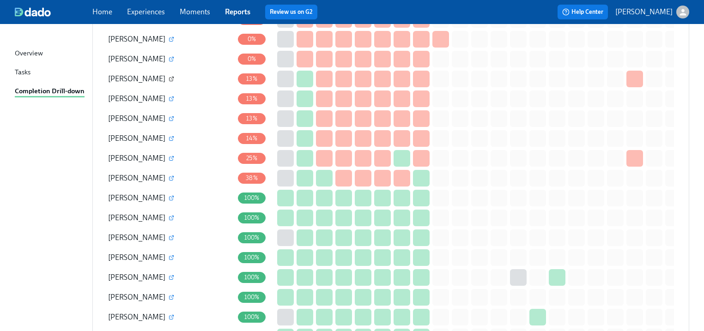
scroll to position [222, 0]
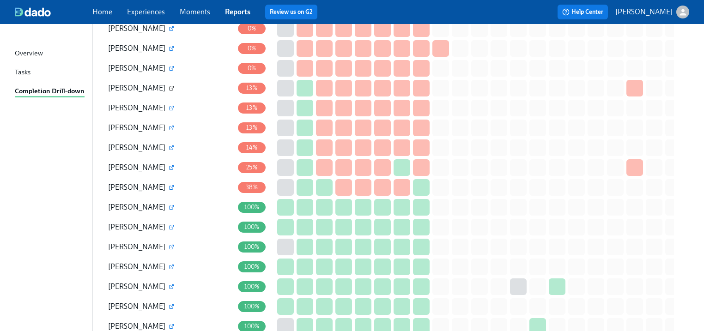
click at [172, 88] on icon "button" at bounding box center [172, 88] width 6 height 6
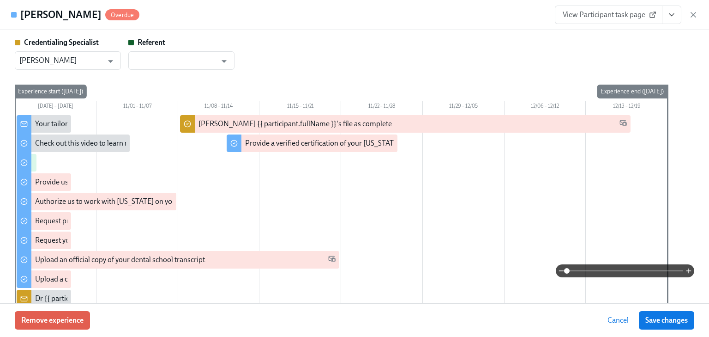
drag, startPoint x: 695, startPoint y: 15, endPoint x: 684, endPoint y: 26, distance: 15.0
click at [695, 15] on icon "button" at bounding box center [693, 14] width 9 height 9
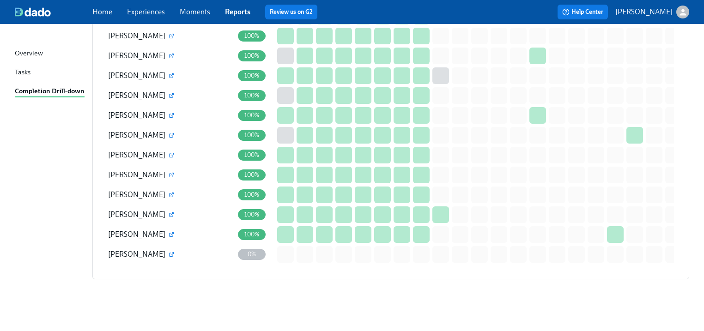
scroll to position [735, 0]
click at [169, 252] on icon "button" at bounding box center [172, 255] width 6 height 6
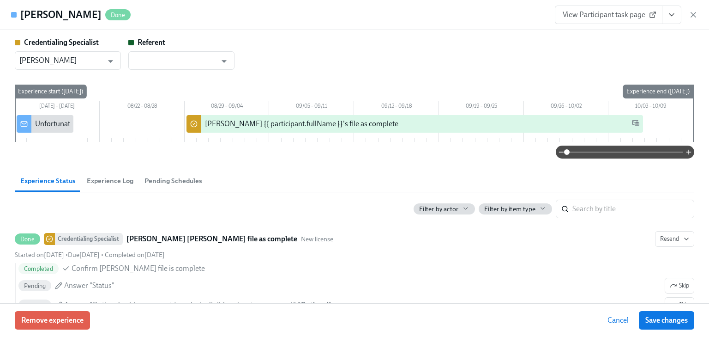
scroll to position [29, 0]
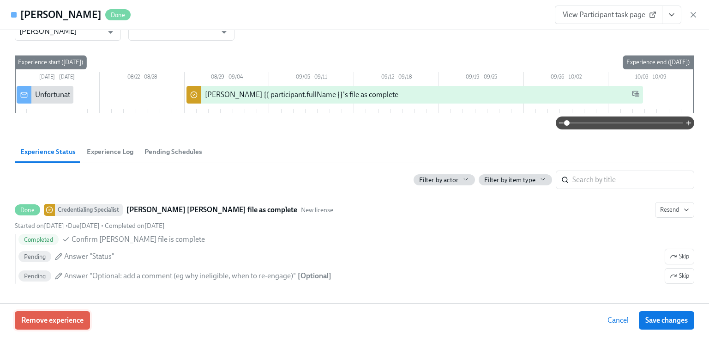
click at [74, 319] on span "Remove experience" at bounding box center [52, 319] width 62 height 9
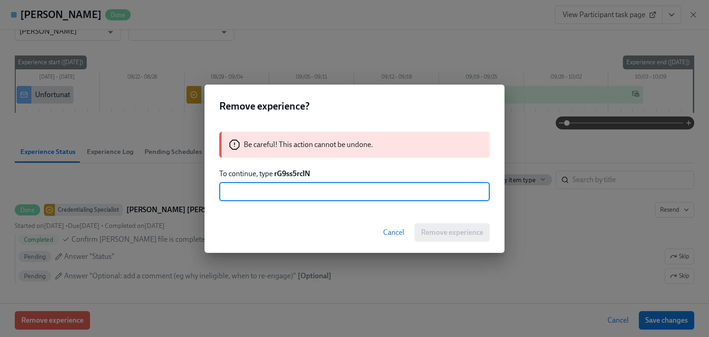
click at [277, 172] on strong "rG9ss5rclN" at bounding box center [292, 173] width 36 height 9
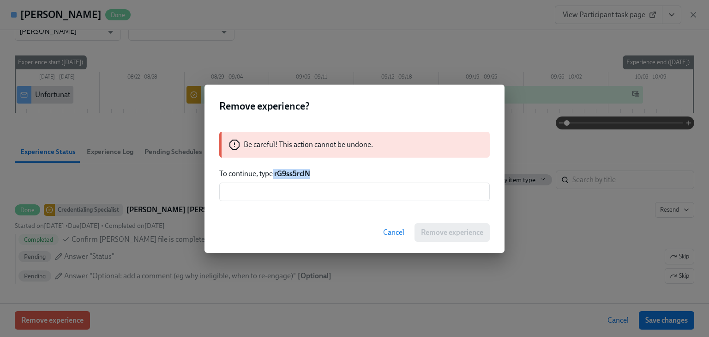
drag, startPoint x: 273, startPoint y: 173, endPoint x: 313, endPoint y: 173, distance: 40.2
click at [313, 173] on p "To continue, type rG9ss5rclN" at bounding box center [354, 174] width 271 height 10
copy p "rG9ss5rclN"
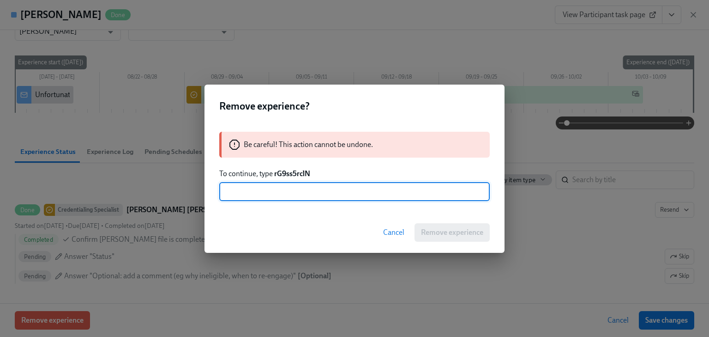
paste input "rG9ss5rclN"
type input "rG9ss5rclN"
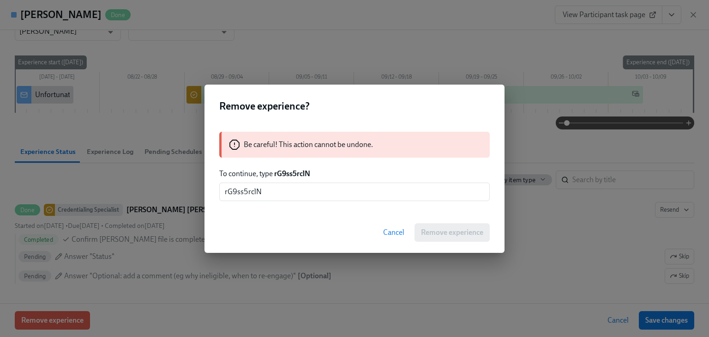
click at [335, 229] on div "Cancel Remove experience" at bounding box center [355, 232] width 300 height 41
click at [432, 227] on div "Cancel Remove experience" at bounding box center [355, 232] width 300 height 41
click at [431, 231] on div "Cancel Remove experience" at bounding box center [355, 232] width 300 height 41
click at [413, 44] on div "Remove experience? Be careful! This action cannot be undone. To continue, type …" at bounding box center [354, 168] width 709 height 337
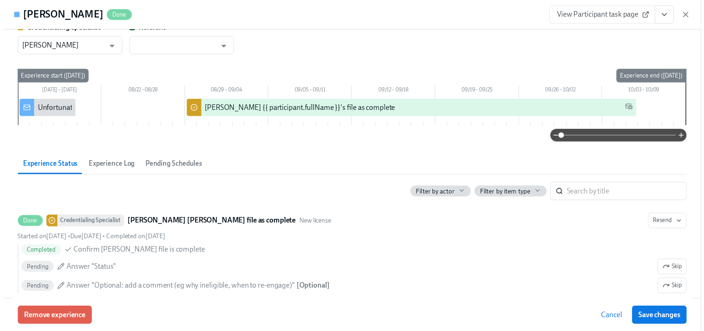
scroll to position [0, 0]
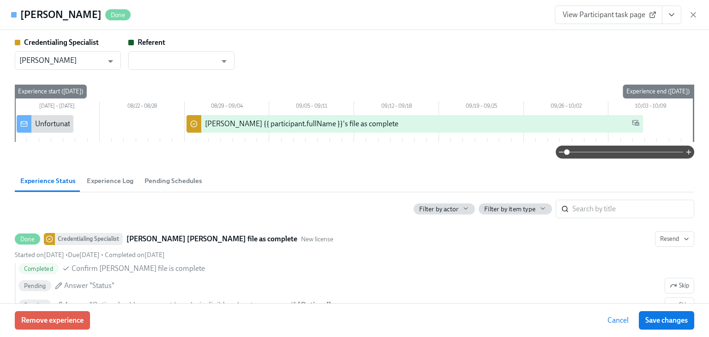
click at [691, 13] on icon "button" at bounding box center [693, 14] width 9 height 9
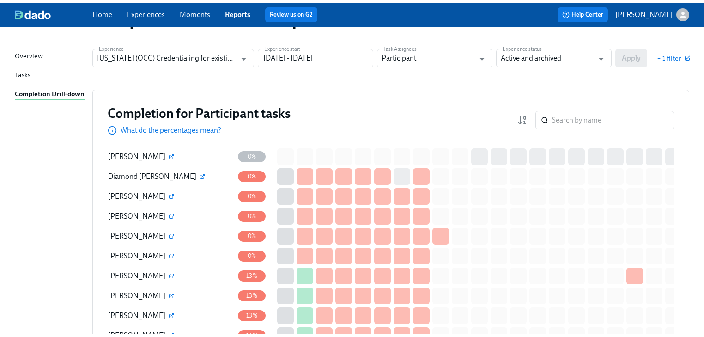
scroll to position [28, 0]
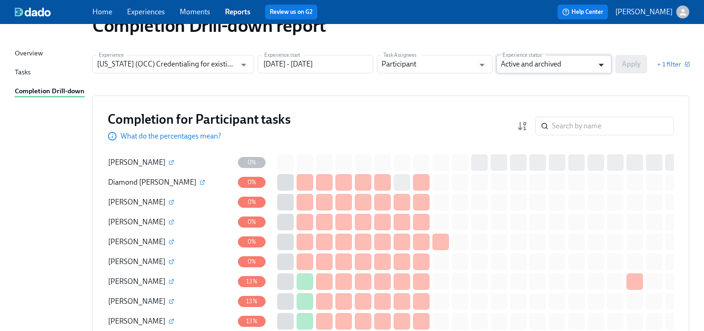
click at [601, 63] on icon "Open" at bounding box center [601, 65] width 12 height 12
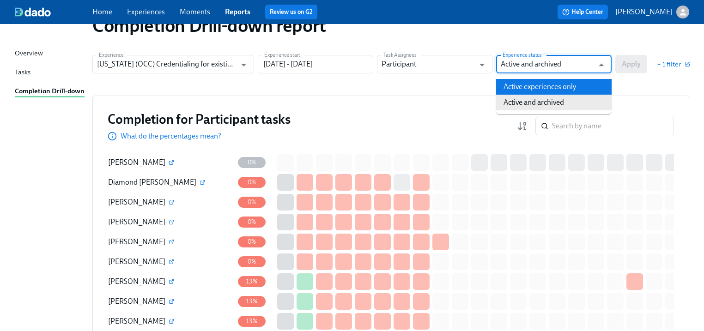
click at [546, 86] on li "Active experiences only" at bounding box center [553, 87] width 115 height 16
type input "Active experiences only"
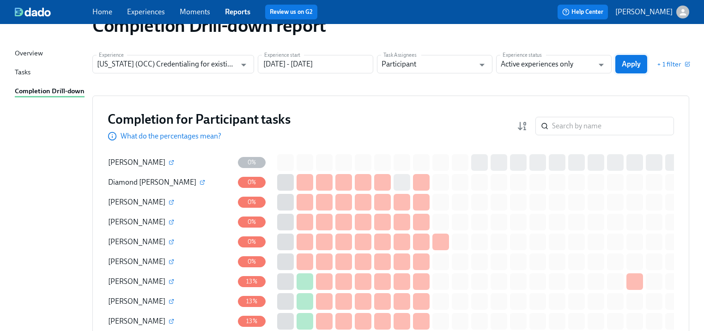
click at [623, 61] on span "Apply" at bounding box center [630, 64] width 19 height 9
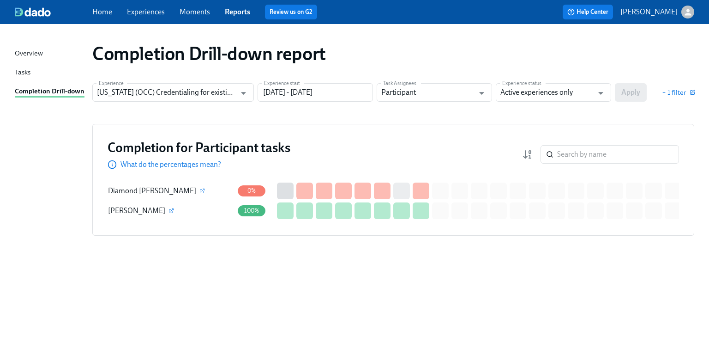
click at [126, 211] on span "[PERSON_NAME]" at bounding box center [136, 210] width 57 height 9
click at [167, 211] on button "button" at bounding box center [171, 210] width 8 height 8
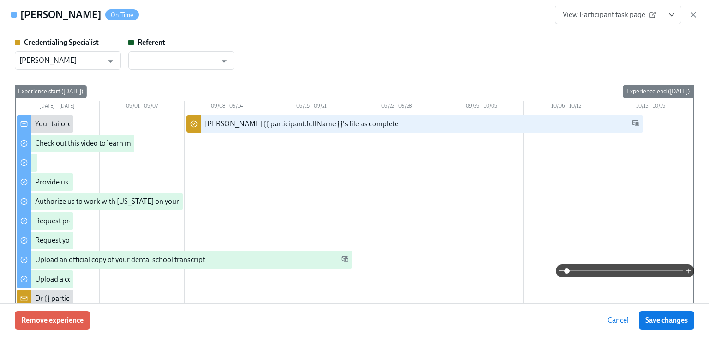
click at [665, 13] on button "View task page" at bounding box center [671, 15] width 19 height 18
click at [612, 39] on link "View Credentialing Specialist task page" at bounding box center [618, 35] width 122 height 10
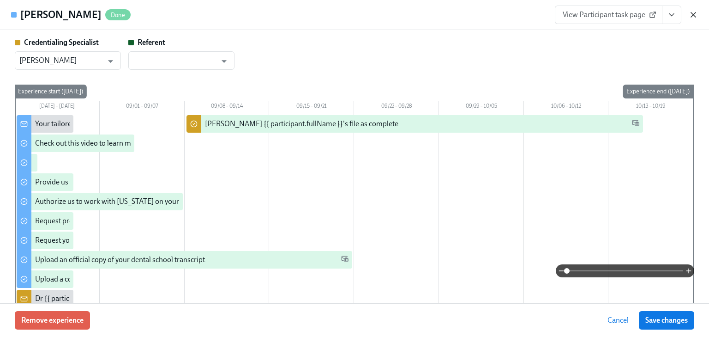
click at [693, 15] on icon "button" at bounding box center [693, 14] width 9 height 9
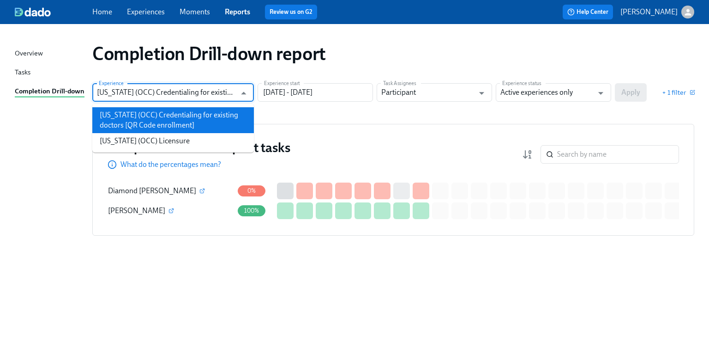
click at [207, 90] on input "[US_STATE] (OCC) Credentialing for existing doctors [QR Code enrollment]" at bounding box center [166, 92] width 139 height 18
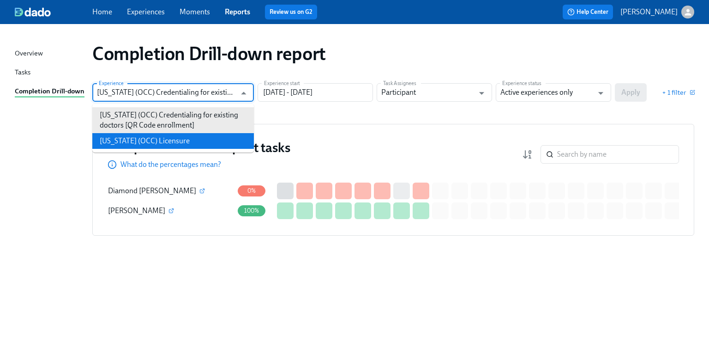
click at [153, 139] on li "[US_STATE] (OCC) Licensure" at bounding box center [173, 141] width 162 height 16
type input "[US_STATE] (OCC) Licensure"
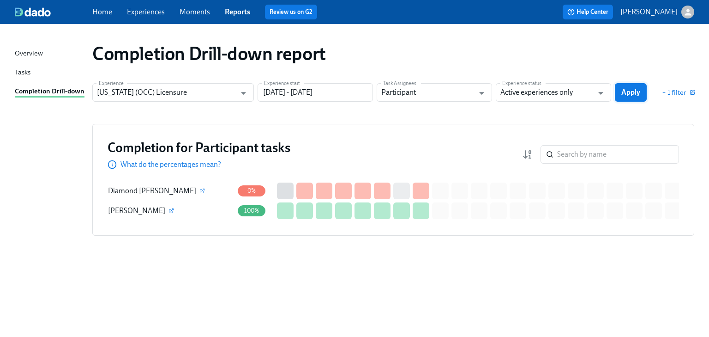
click at [626, 90] on span "Apply" at bounding box center [630, 92] width 19 height 9
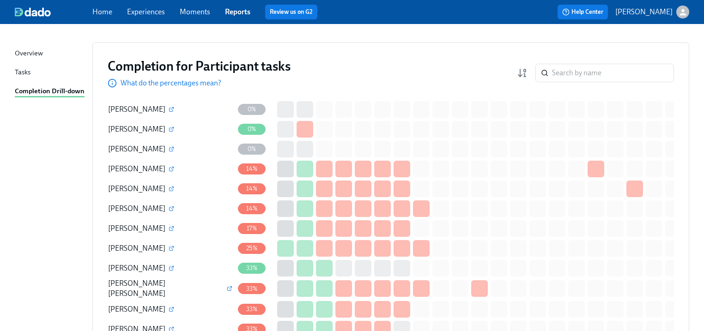
scroll to position [74, 0]
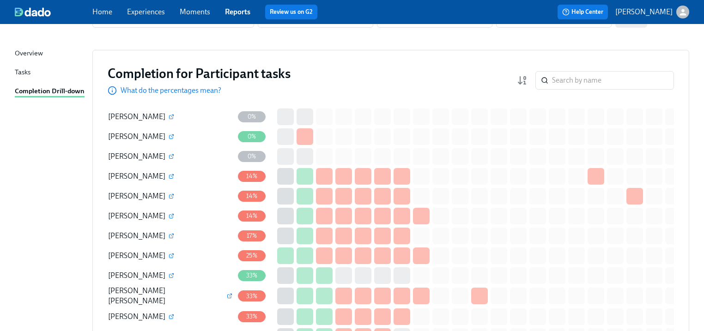
click at [155, 14] on link "Experiences" at bounding box center [146, 11] width 38 height 9
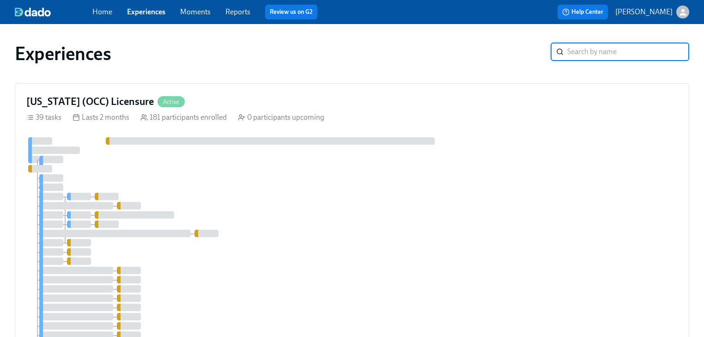
click at [238, 11] on link "Reports" at bounding box center [237, 11] width 25 height 9
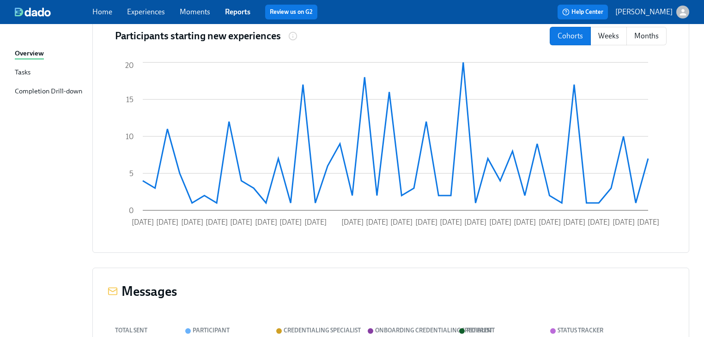
scroll to position [158, 0]
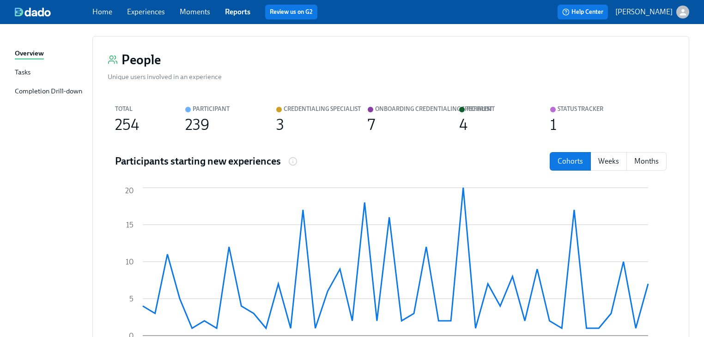
click at [59, 88] on div "Completion Drill-down" at bounding box center [48, 92] width 67 height 12
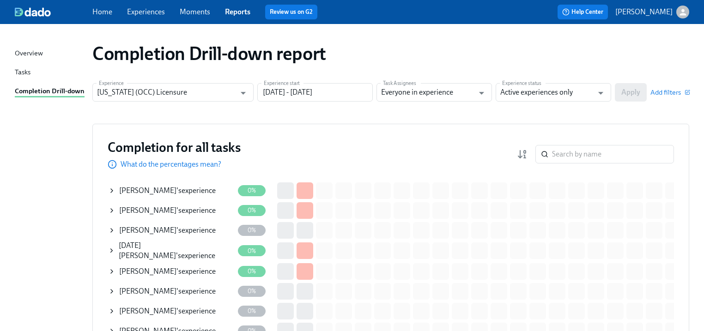
click at [104, 11] on link "Home" at bounding box center [102, 11] width 20 height 9
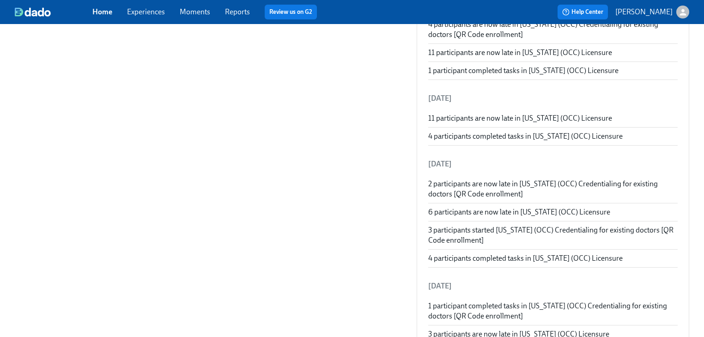
scroll to position [708, 0]
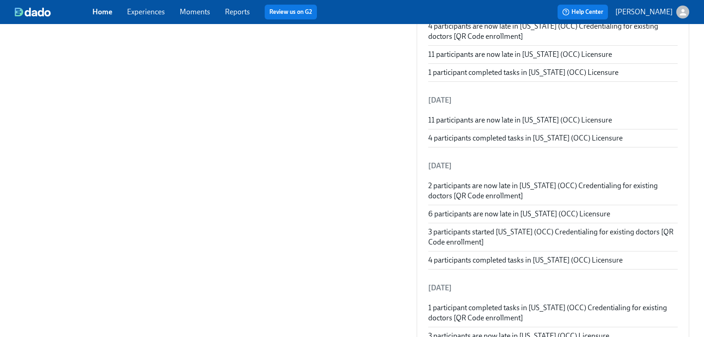
click at [137, 14] on link "Experiences" at bounding box center [146, 11] width 38 height 9
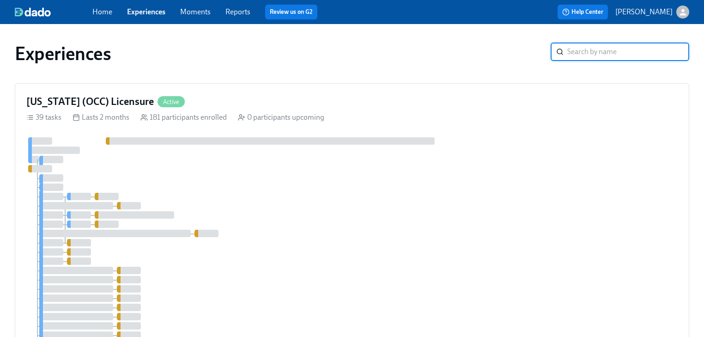
click at [186, 11] on link "Moments" at bounding box center [195, 11] width 30 height 9
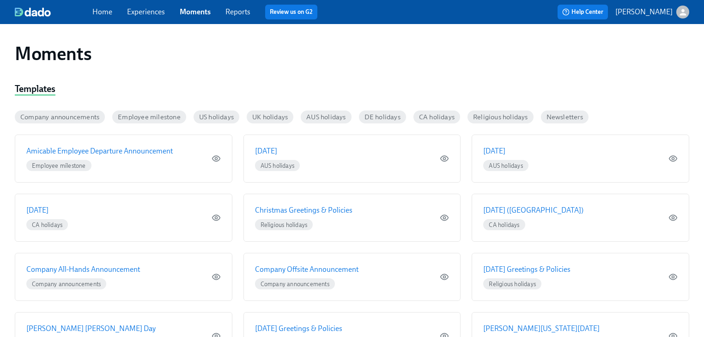
click at [236, 11] on link "Reports" at bounding box center [237, 11] width 25 height 9
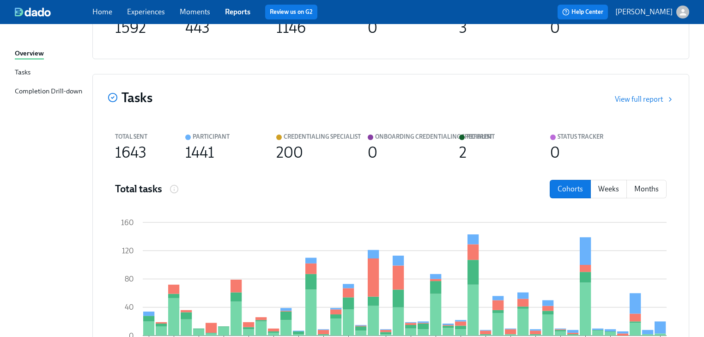
scroll to position [416, 0]
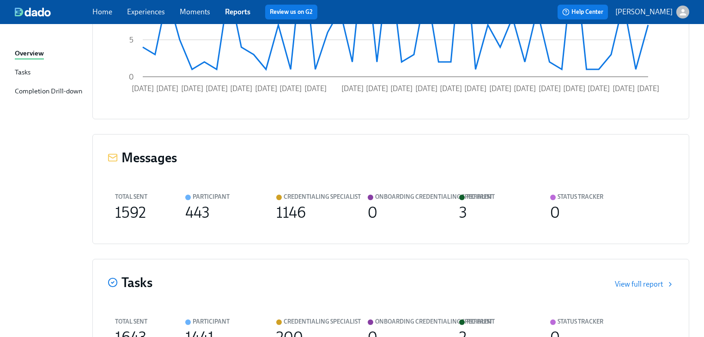
click at [15, 70] on div "Tasks" at bounding box center [23, 73] width 16 height 12
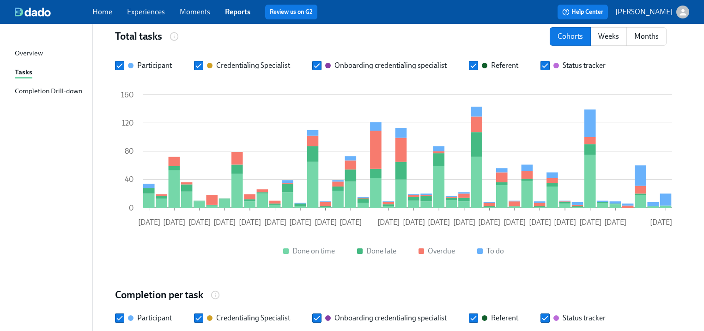
scroll to position [443, 0]
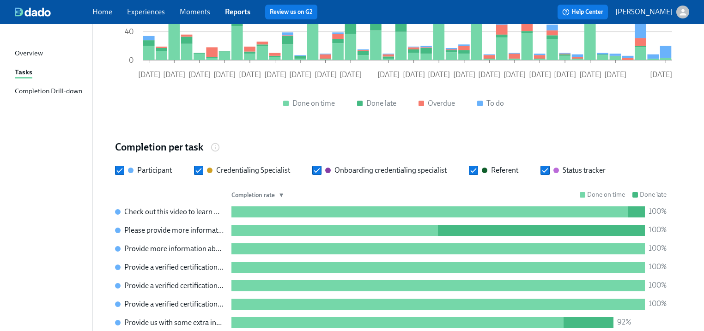
click at [43, 92] on div "Completion Drill-down" at bounding box center [48, 92] width 67 height 12
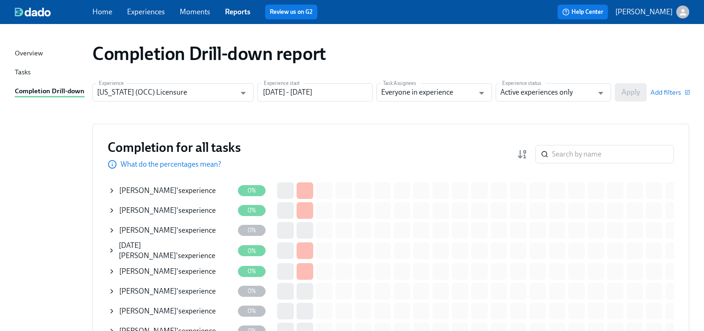
click at [96, 11] on link "Home" at bounding box center [102, 11] width 20 height 9
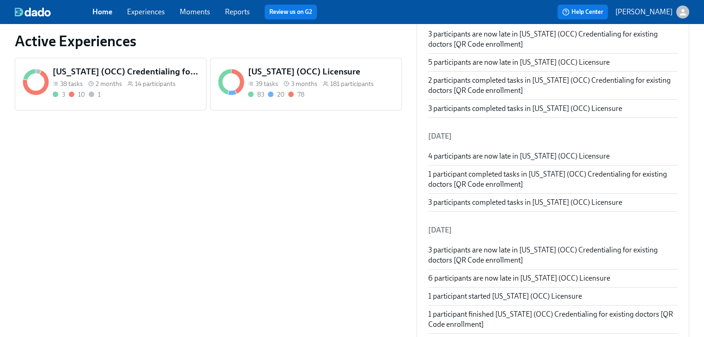
scroll to position [369, 0]
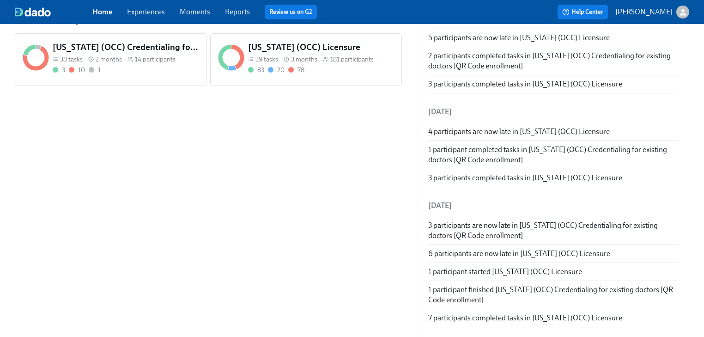
click at [113, 52] on h5 "[US_STATE] (OCC) Credentialing for existing doctors [QR Code enrollment]" at bounding box center [126, 47] width 146 height 12
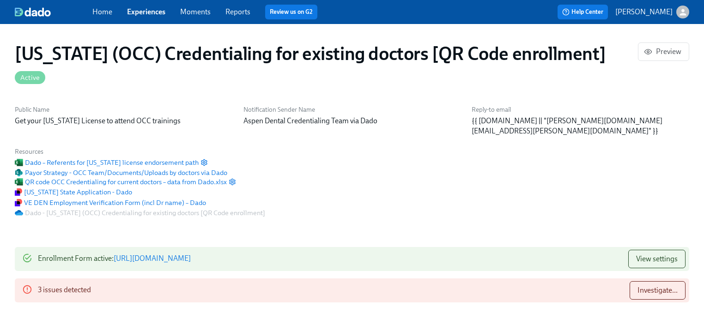
scroll to position [0, 3695]
click at [666, 281] on button "Investigate..." at bounding box center [657, 290] width 56 height 18
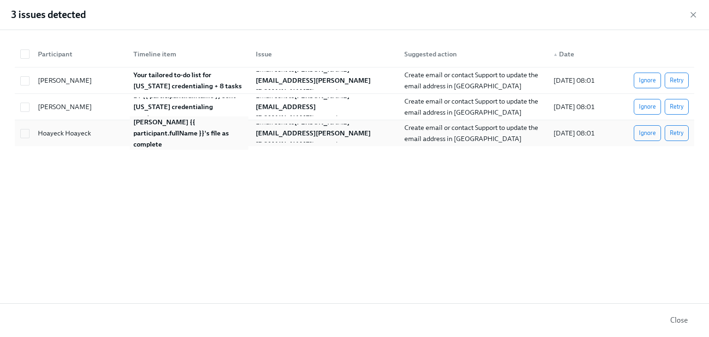
click at [144, 132] on div "[PERSON_NAME] {{ participant.fullName }}'s file as complete" at bounding box center [189, 132] width 119 height 33
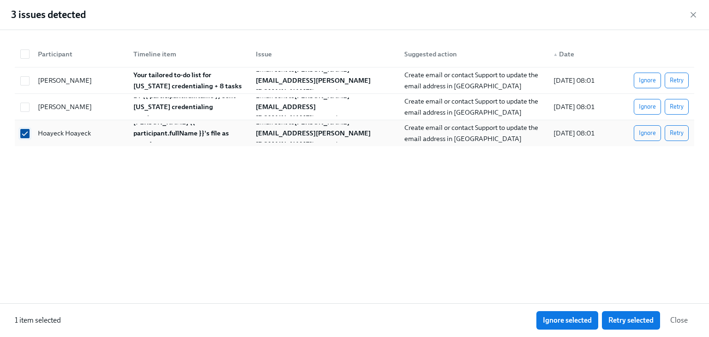
click at [23, 132] on input "checkbox" at bounding box center [25, 133] width 8 height 8
checkbox input "false"
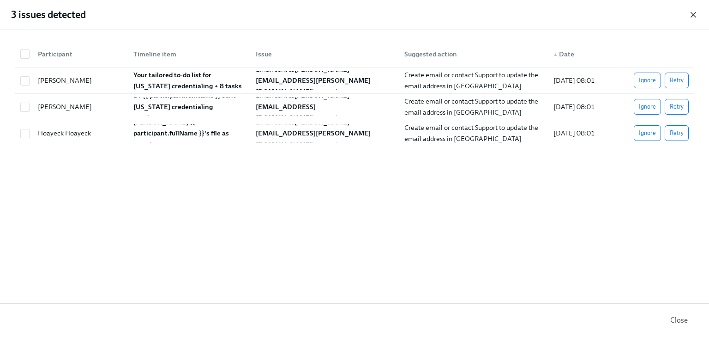
click at [690, 15] on icon "button" at bounding box center [693, 14] width 9 height 9
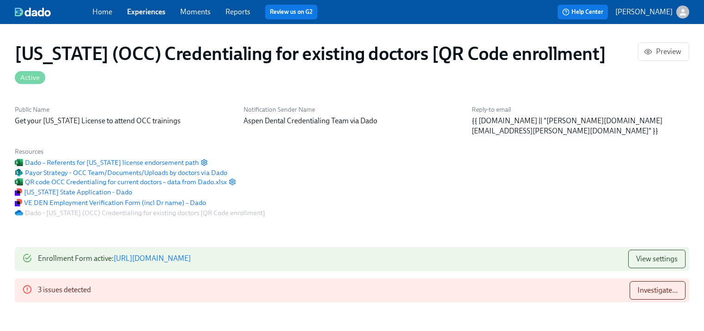
click at [628, 281] on div "Investigate..." at bounding box center [653, 290] width 63 height 18
click at [646, 286] on span "Investigate..." at bounding box center [657, 290] width 40 height 9
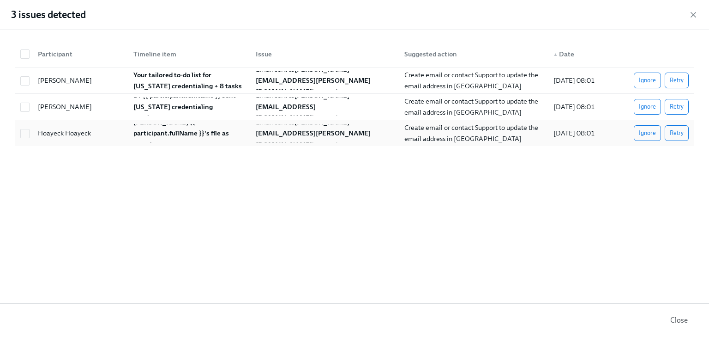
click at [646, 134] on span "Ignore" at bounding box center [647, 132] width 17 height 9
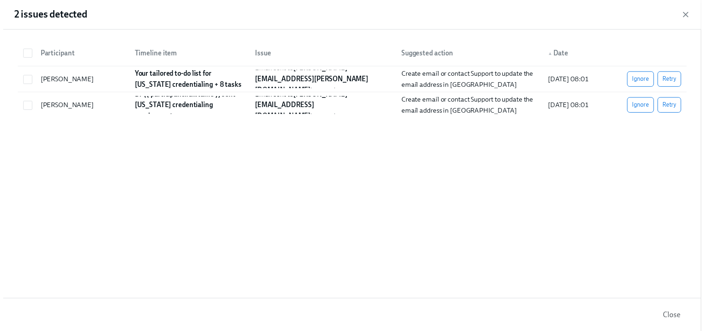
scroll to position [0, 3695]
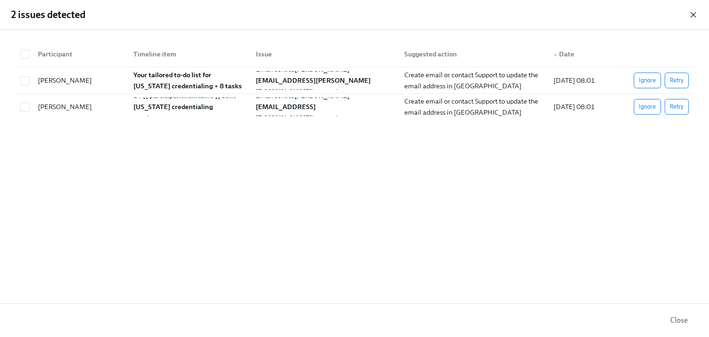
click at [693, 17] on icon "button" at bounding box center [693, 14] width 9 height 9
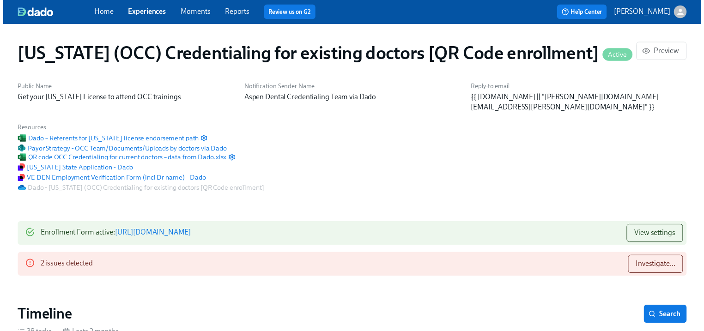
scroll to position [0, 3690]
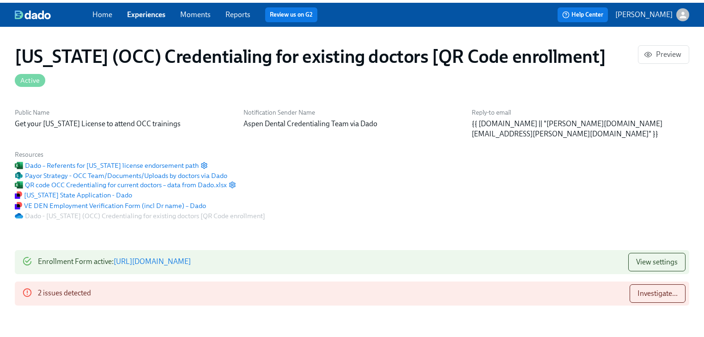
scroll to position [369, 0]
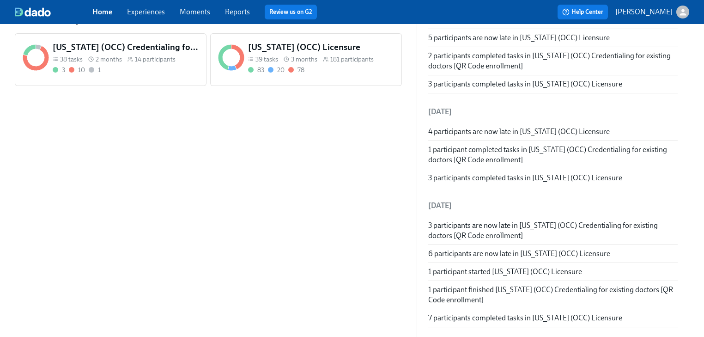
click at [290, 56] on div "3 months" at bounding box center [300, 59] width 34 height 9
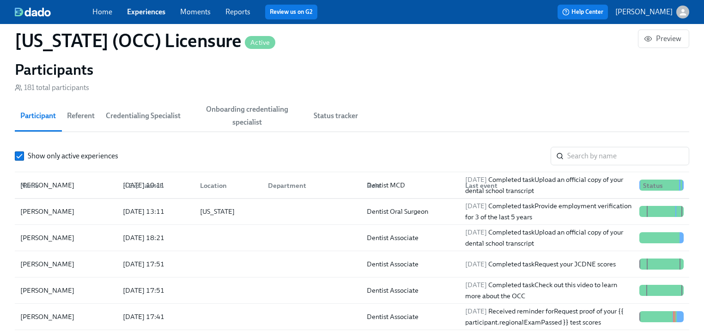
scroll to position [665, 0]
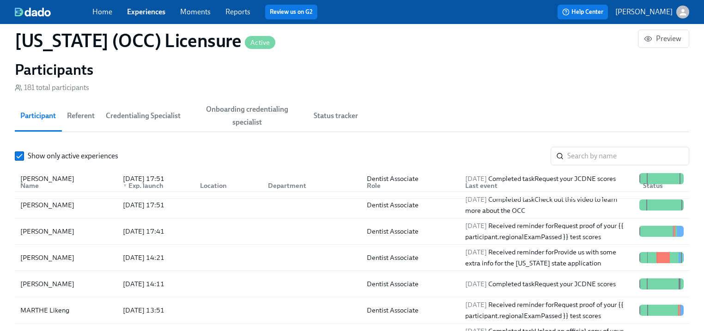
click at [253, 116] on span "Onboarding credentialing specialist" at bounding box center [247, 116] width 111 height 26
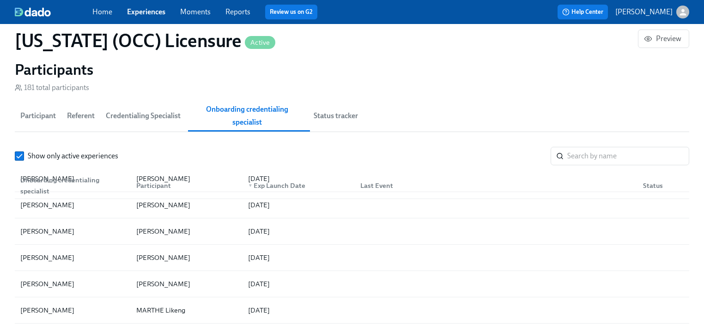
click at [171, 120] on span "Credentialing Specialist" at bounding box center [143, 115] width 75 height 13
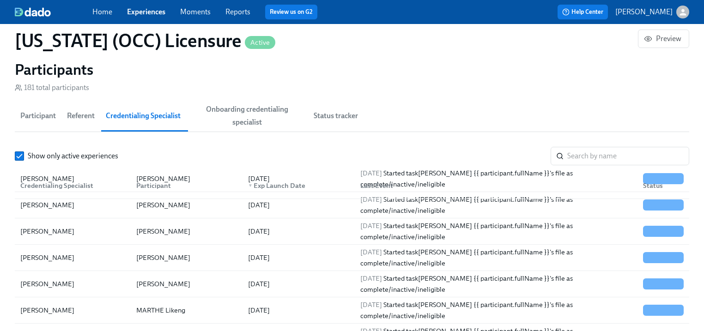
click at [72, 118] on span "Referent" at bounding box center [81, 115] width 28 height 13
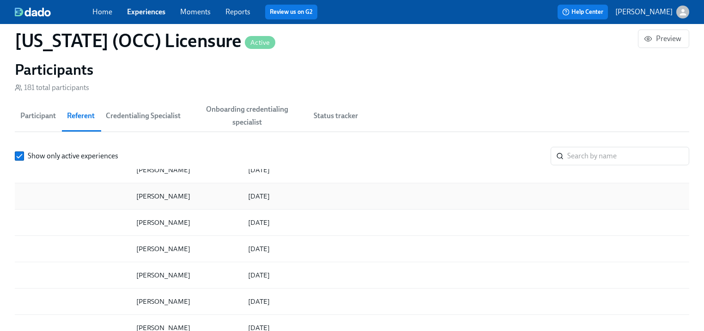
scroll to position [960, 0]
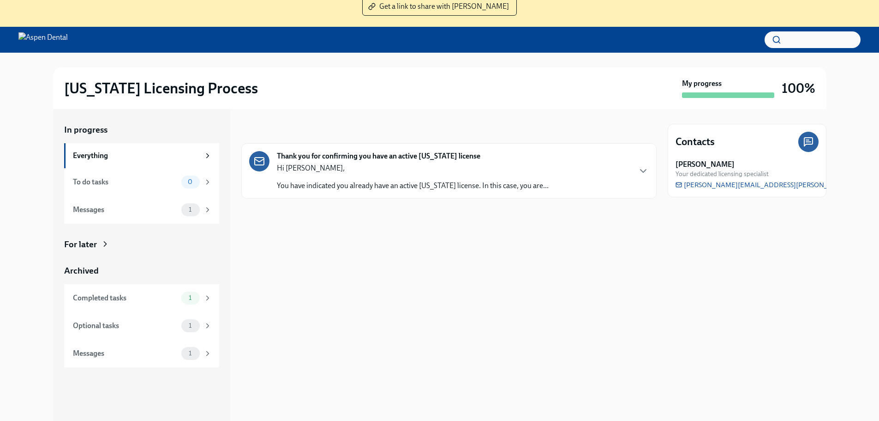
scroll to position [95, 0]
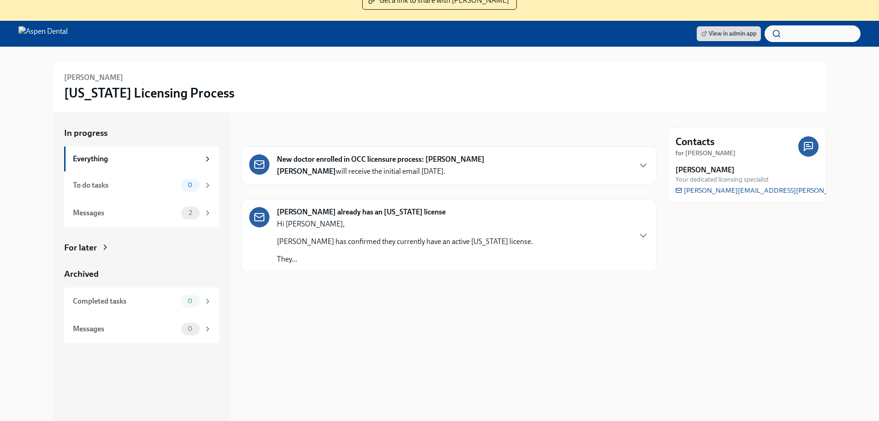
scroll to position [104, 0]
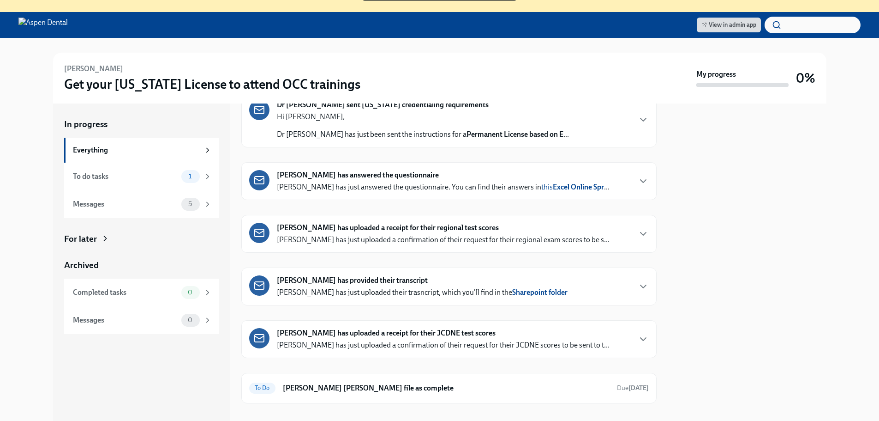
scroll to position [104, 0]
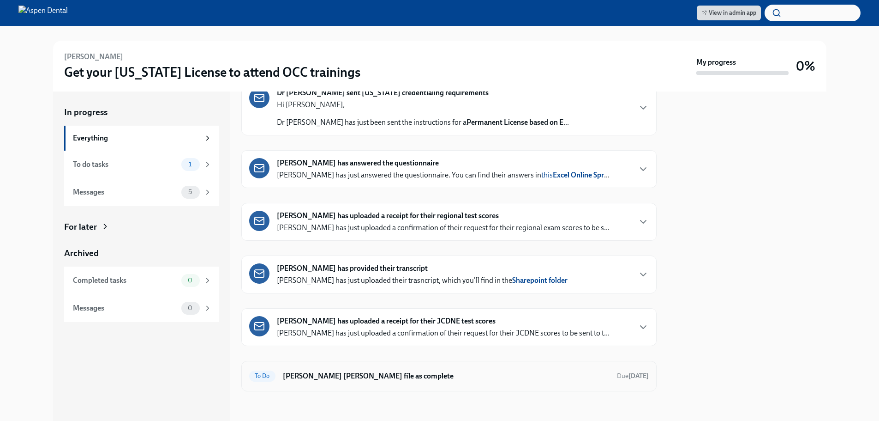
click at [307, 377] on h6 "[PERSON_NAME] [PERSON_NAME] file as complete" at bounding box center [446, 376] width 327 height 10
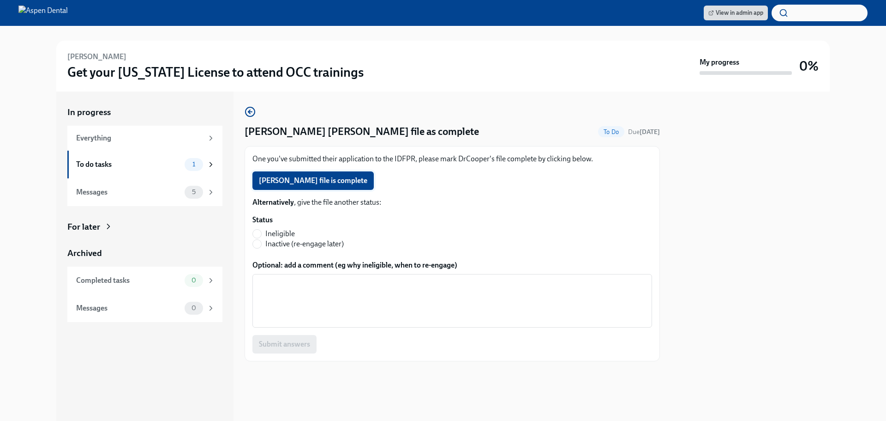
click at [271, 178] on span "Cody Cooper's file is complete" at bounding box center [313, 180] width 108 height 9
